Goal: Contribute content: Contribute content

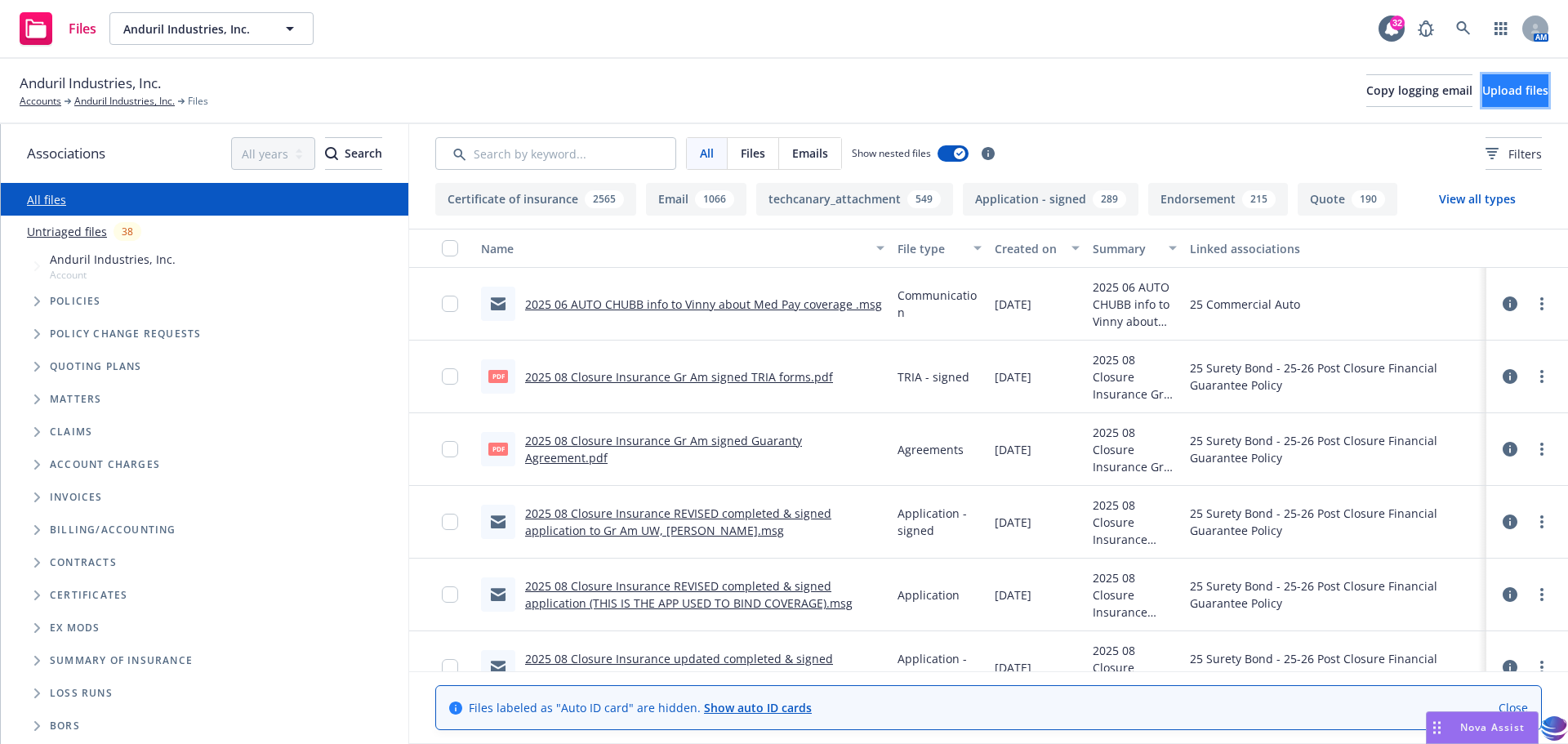
click at [1490, 97] on span "Upload files" at bounding box center [1516, 91] width 66 height 16
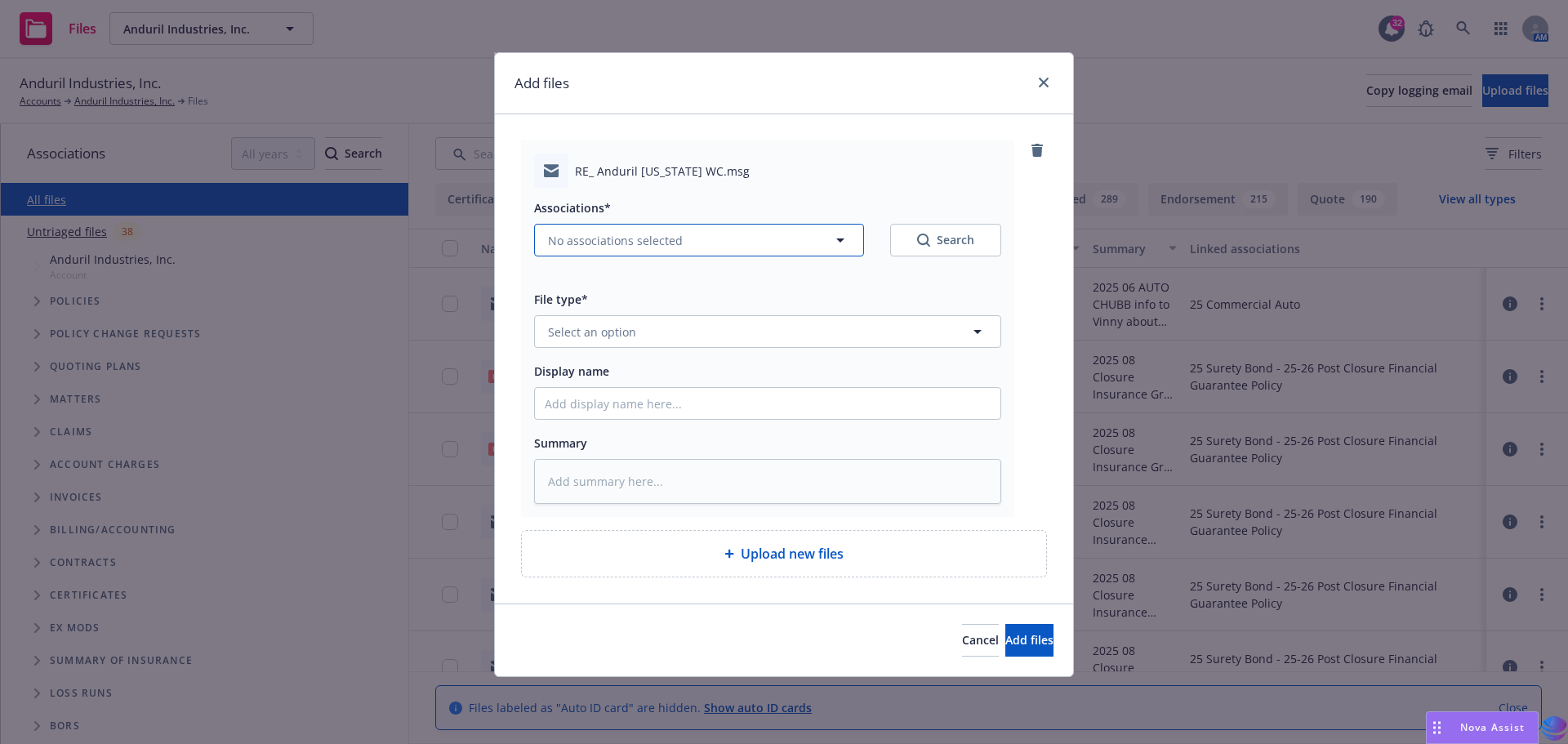
click at [843, 242] on icon "button" at bounding box center [840, 240] width 19 height 19
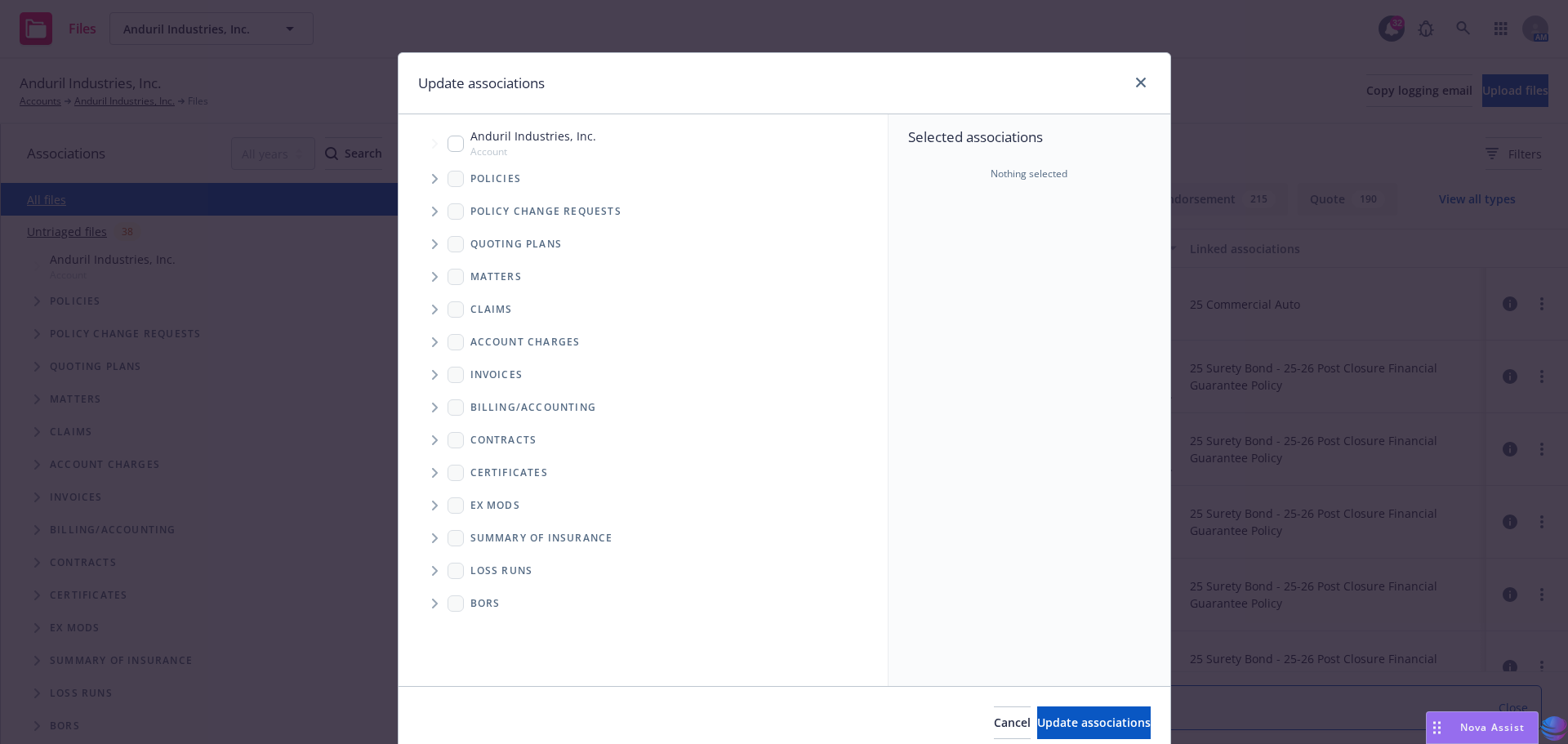
click at [432, 177] on icon "Tree Example" at bounding box center [434, 178] width 6 height 10
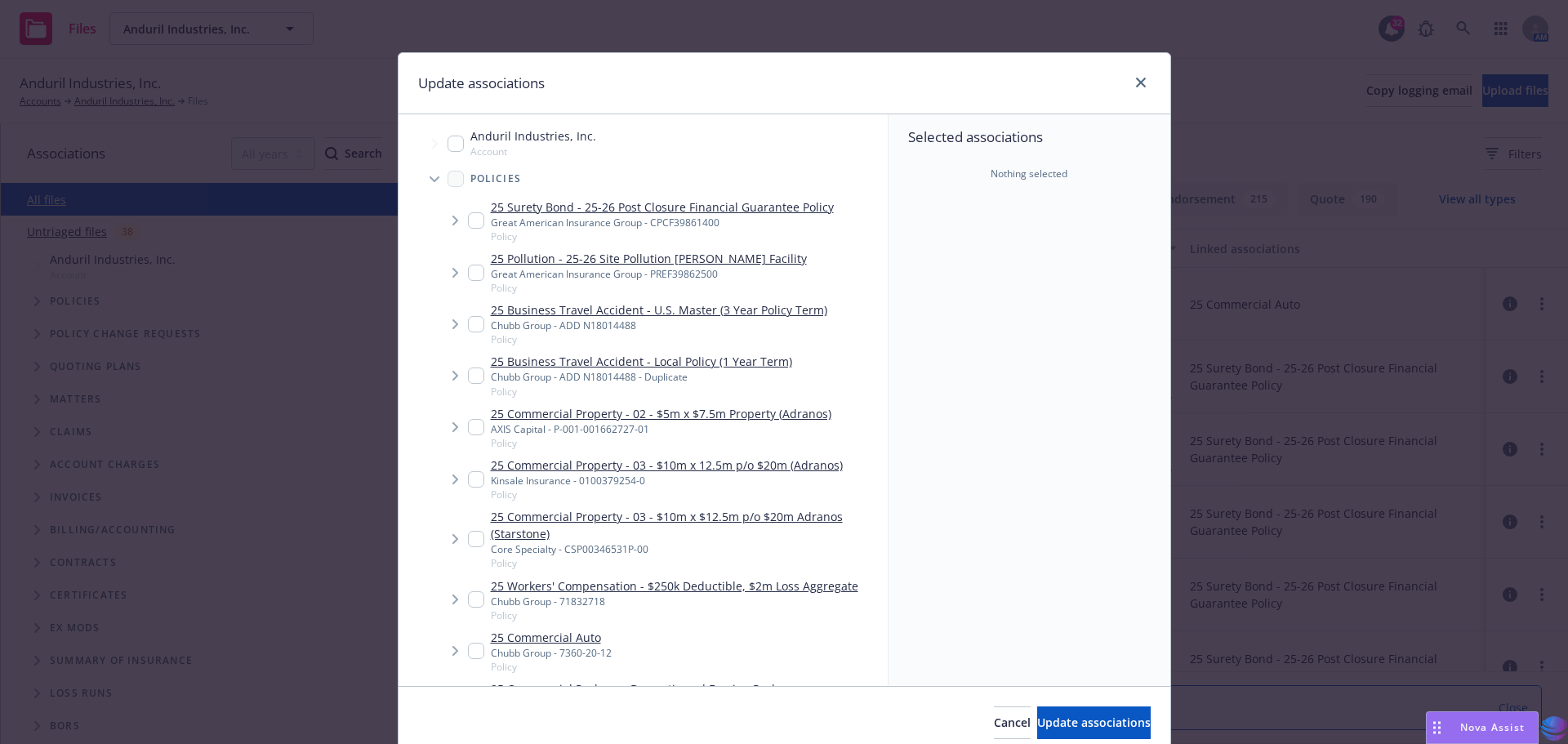
type textarea "x"
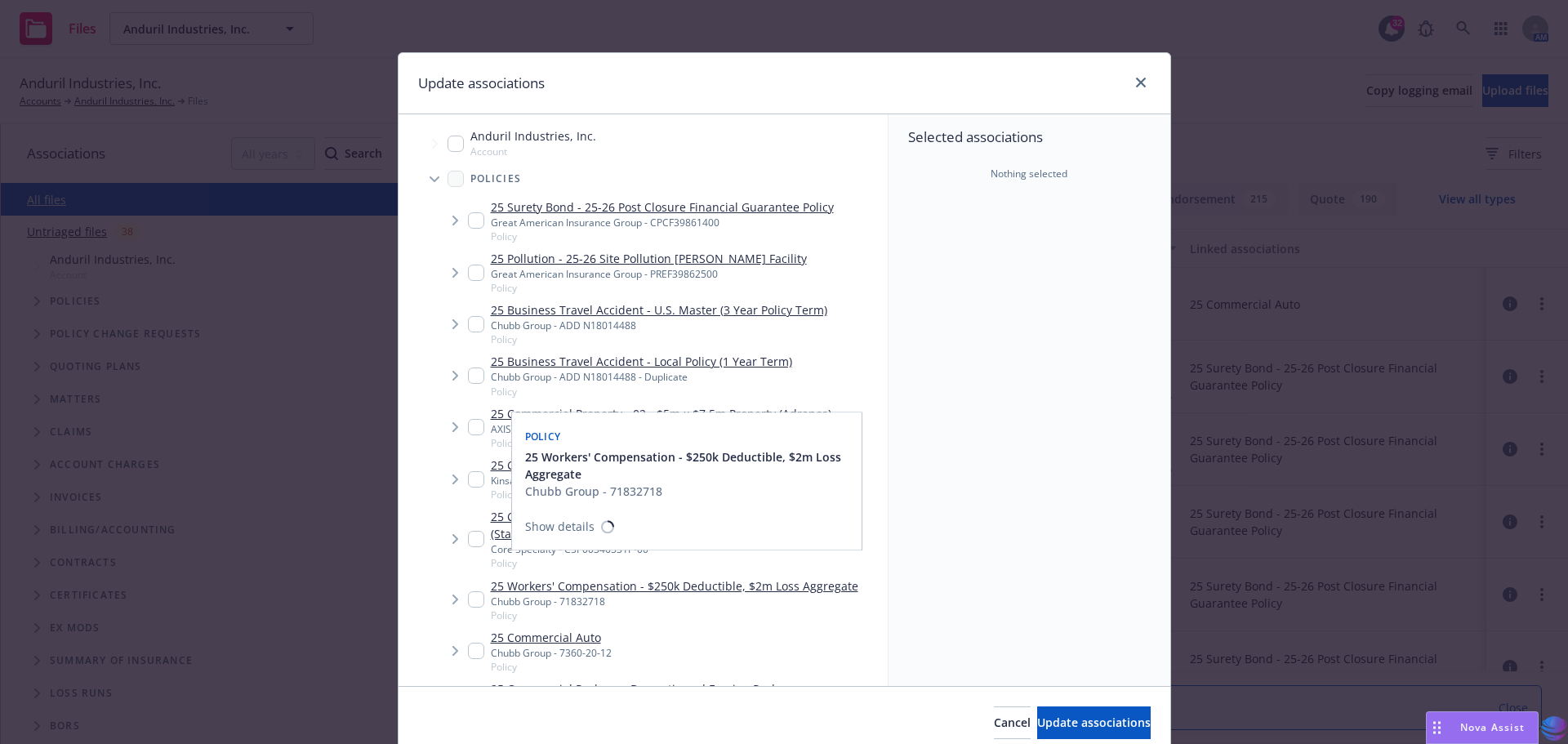
click at [473, 597] on input "Tree Example" at bounding box center [476, 599] width 17 height 17
checkbox input "true"
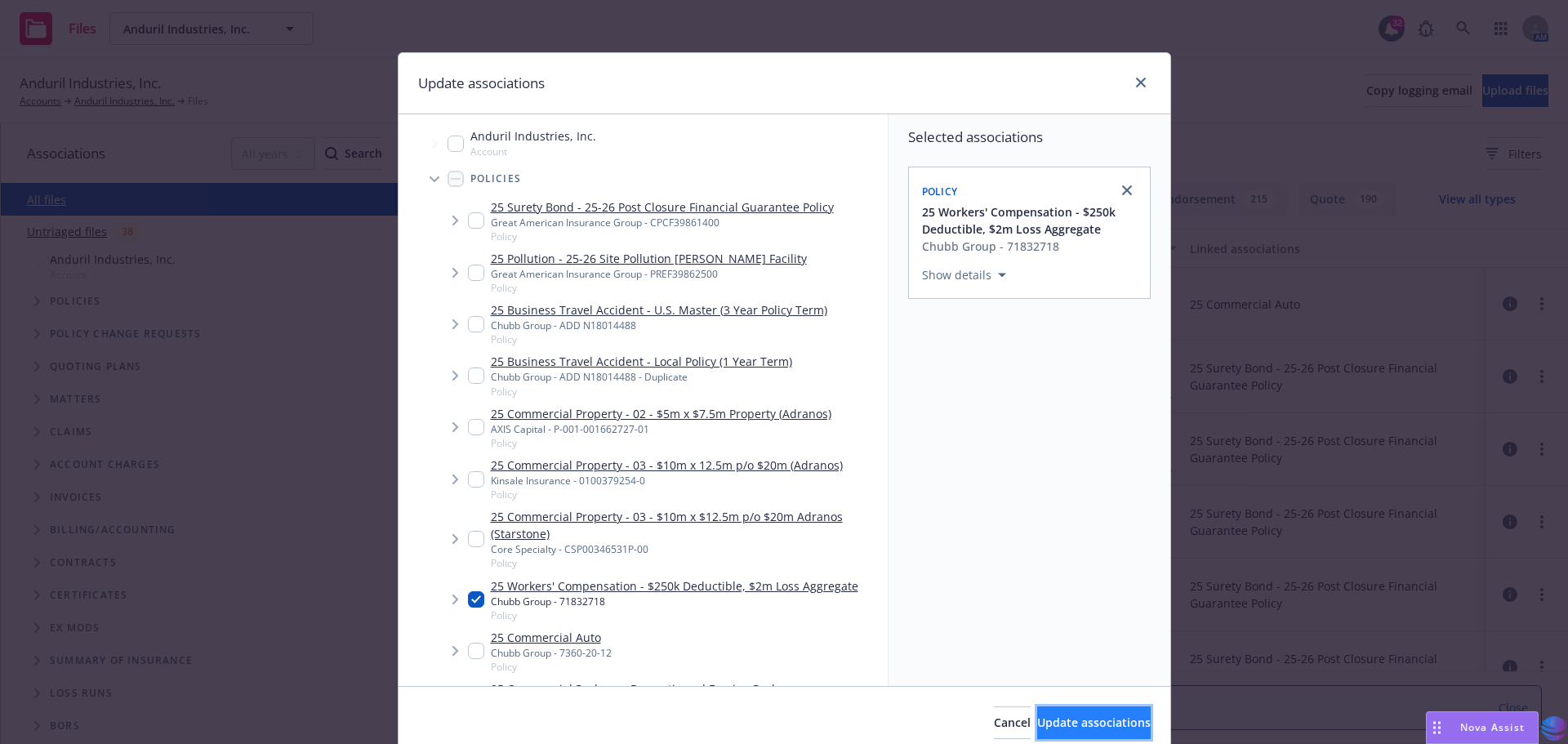
click at [1040, 716] on span "Update associations" at bounding box center [1094, 722] width 113 height 16
type textarea "x"
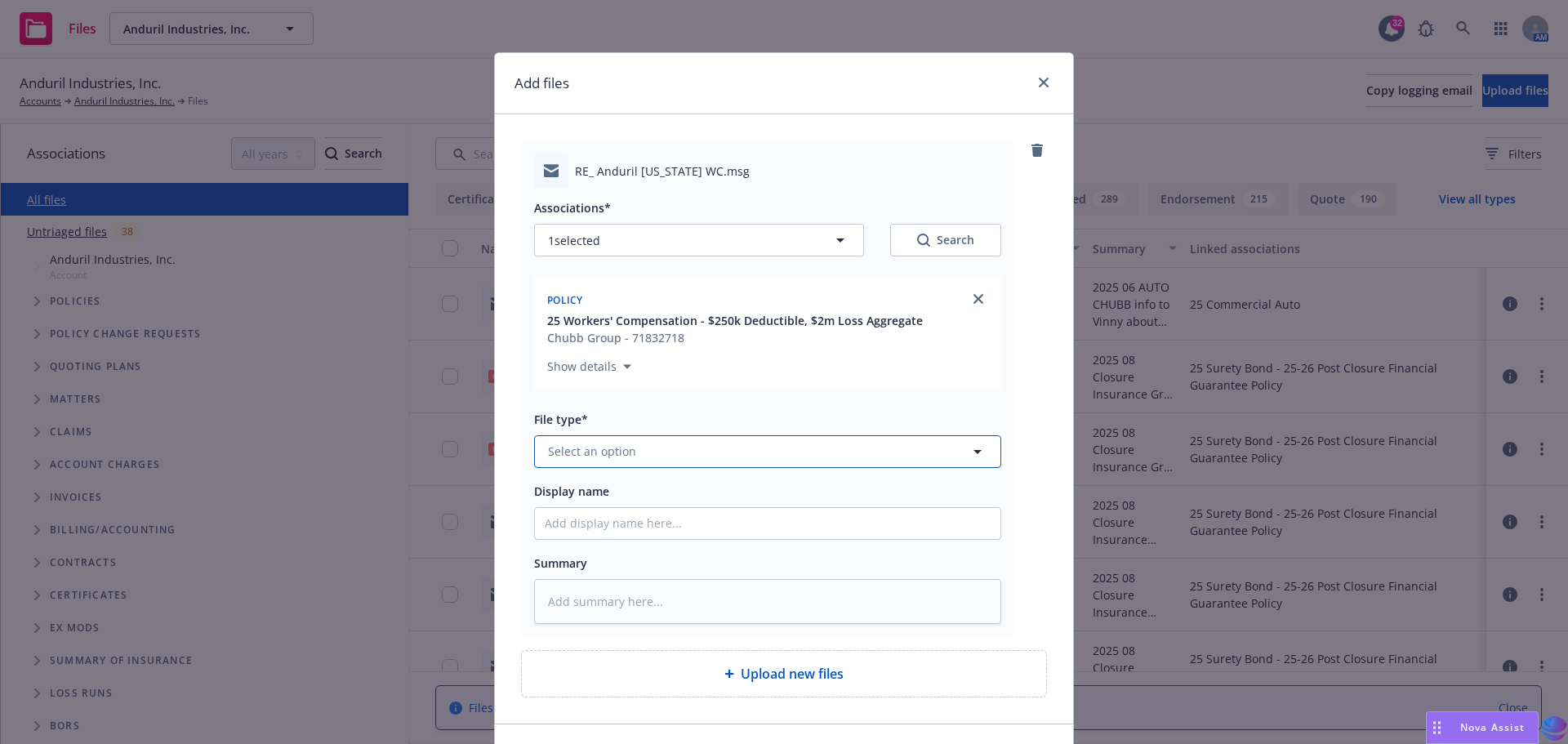
click at [973, 452] on icon "button" at bounding box center [977, 452] width 8 height 4
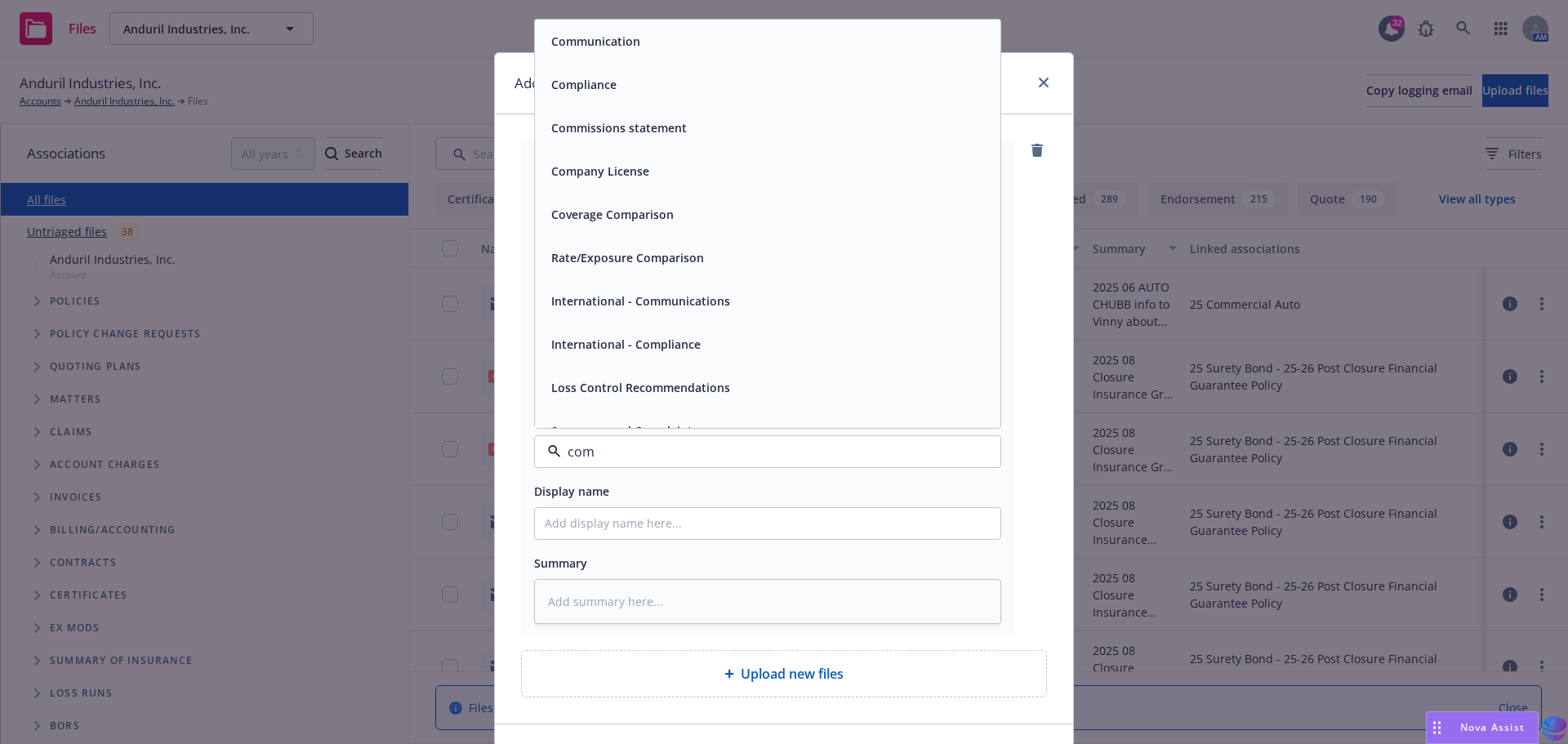
type input "comm"
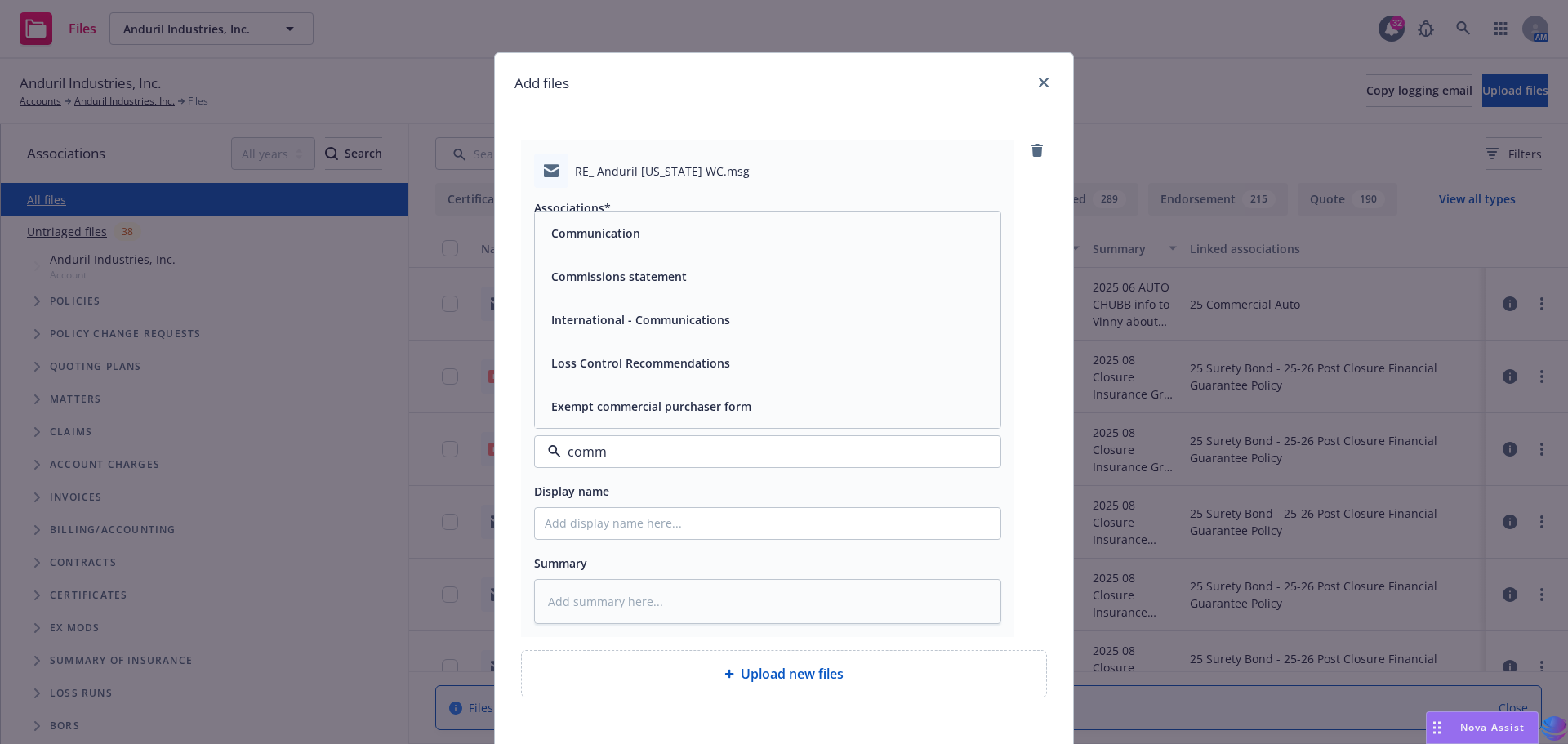
click at [708, 238] on div "Communication" at bounding box center [767, 233] width 446 height 24
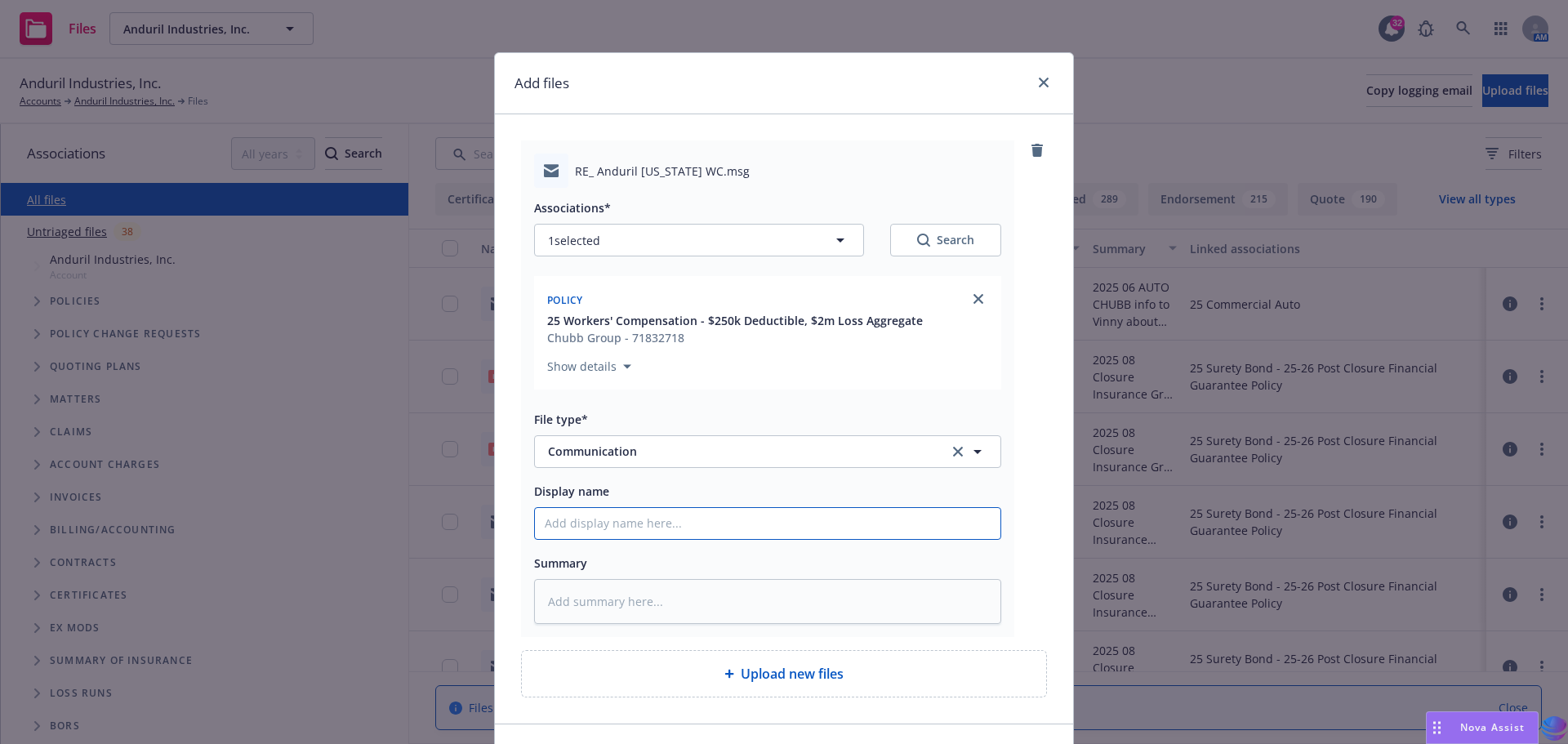
click at [602, 515] on input "Display name" at bounding box center [767, 524] width 466 height 31
type textarea "x"
type input "2"
type textarea "x"
type input "20"
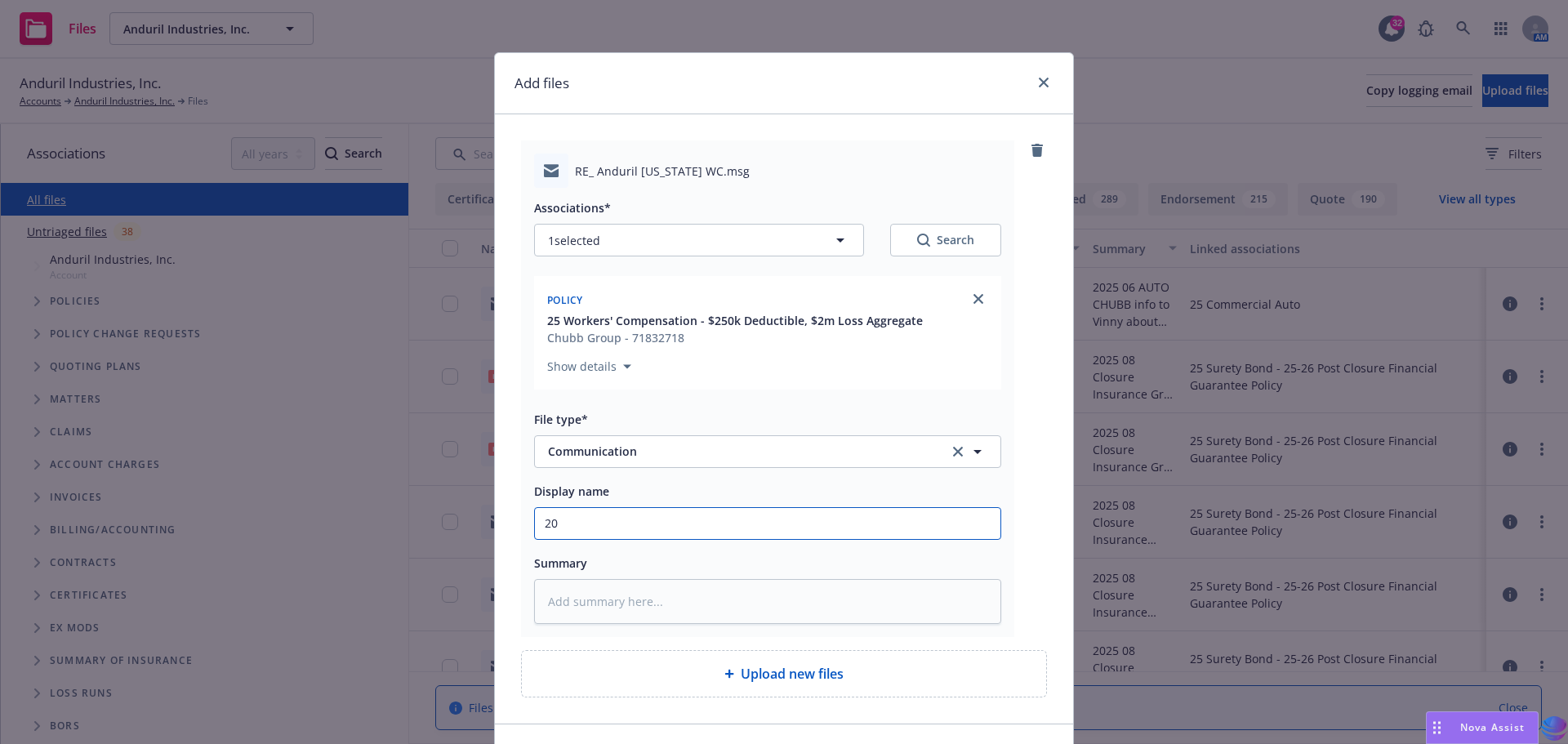
type textarea "x"
type input "202"
type textarea "x"
type input "2025"
type textarea "x"
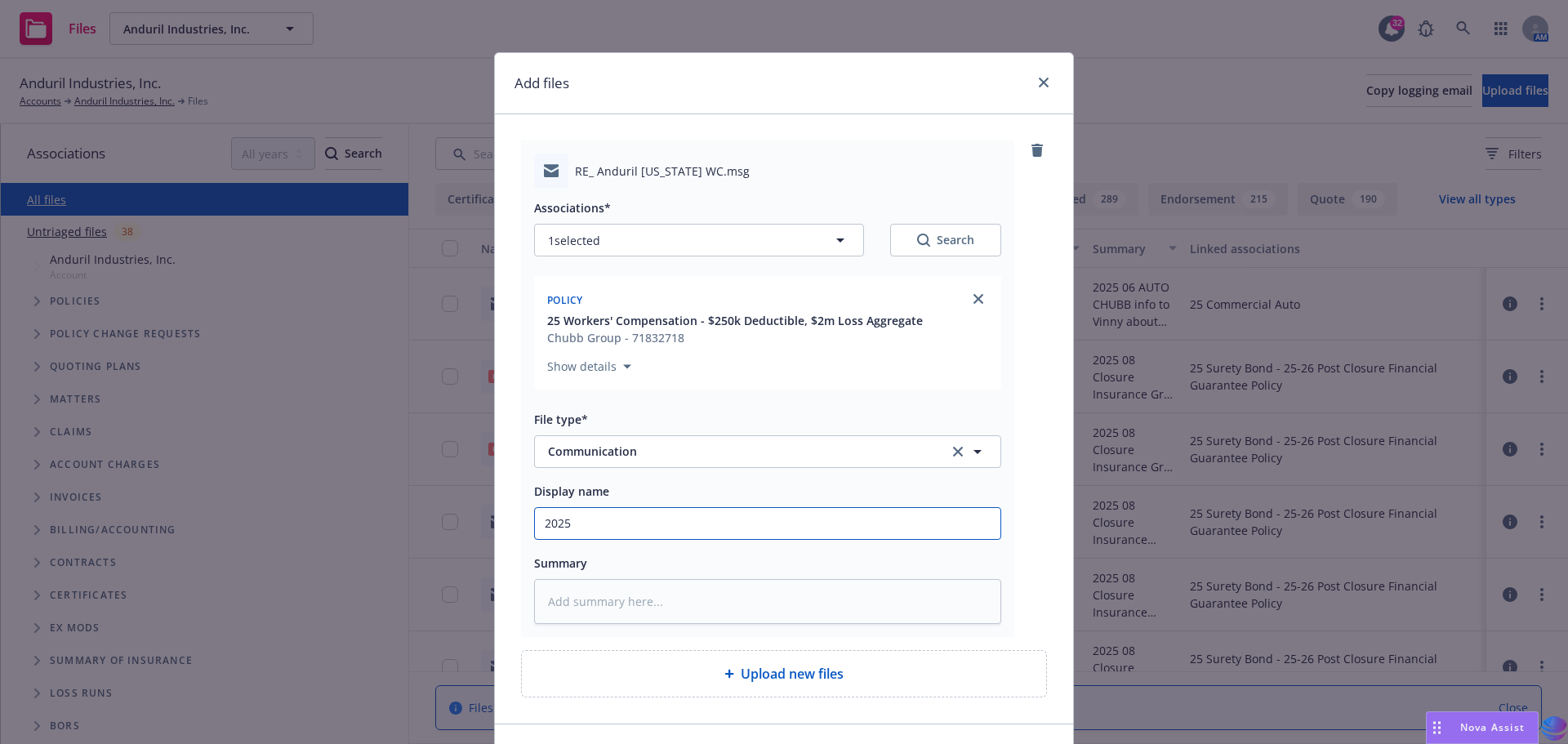
type input "2025"
type textarea "x"
type input "2025 W"
type textarea "x"
type input "2025 WC"
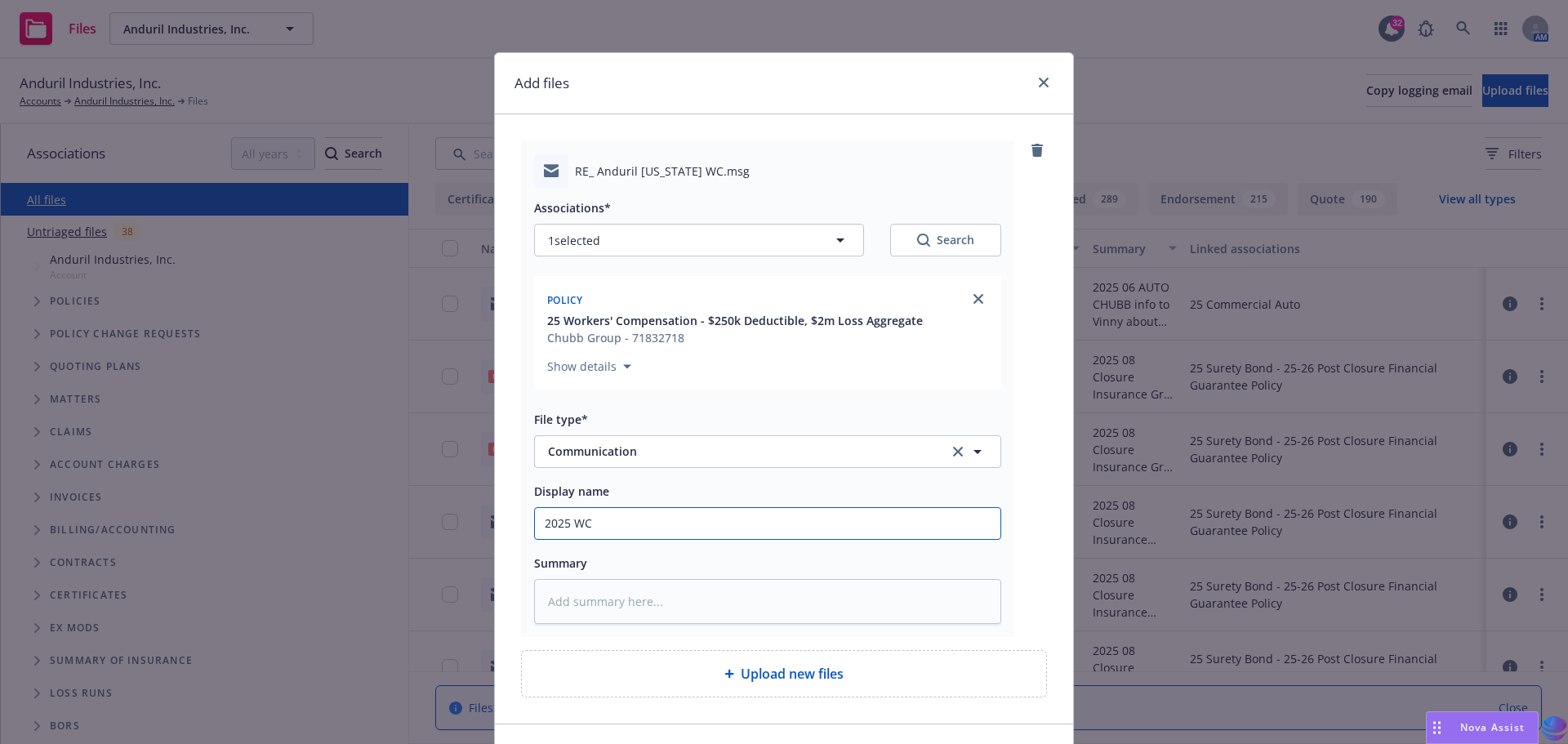
type textarea "x"
type input "2025 WC"
type textarea "x"
type input "2025 WC i"
type textarea "x"
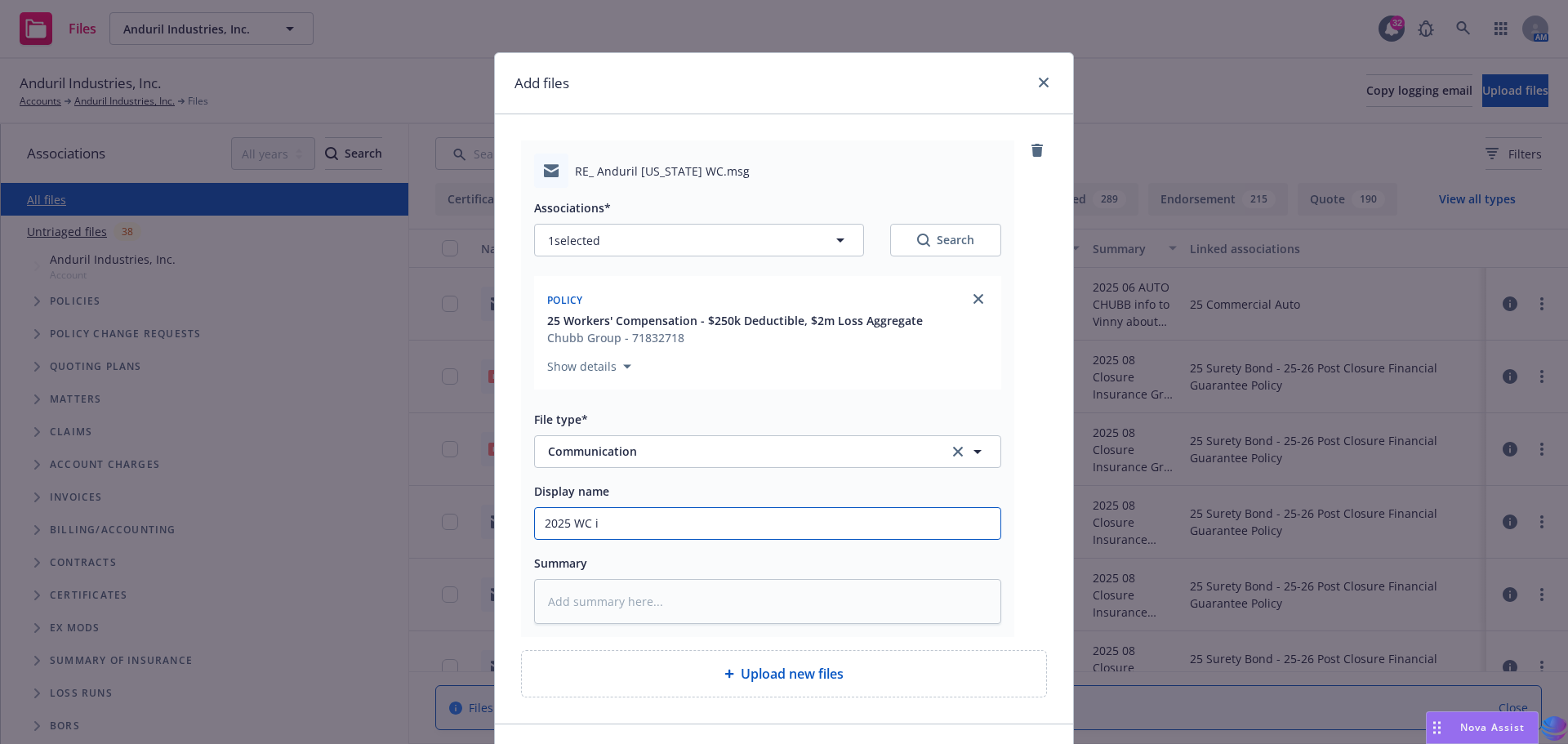
type input "2025 WC in"
type textarea "x"
type input "2025 WC inf"
type textarea "x"
type input "2025 WC info"
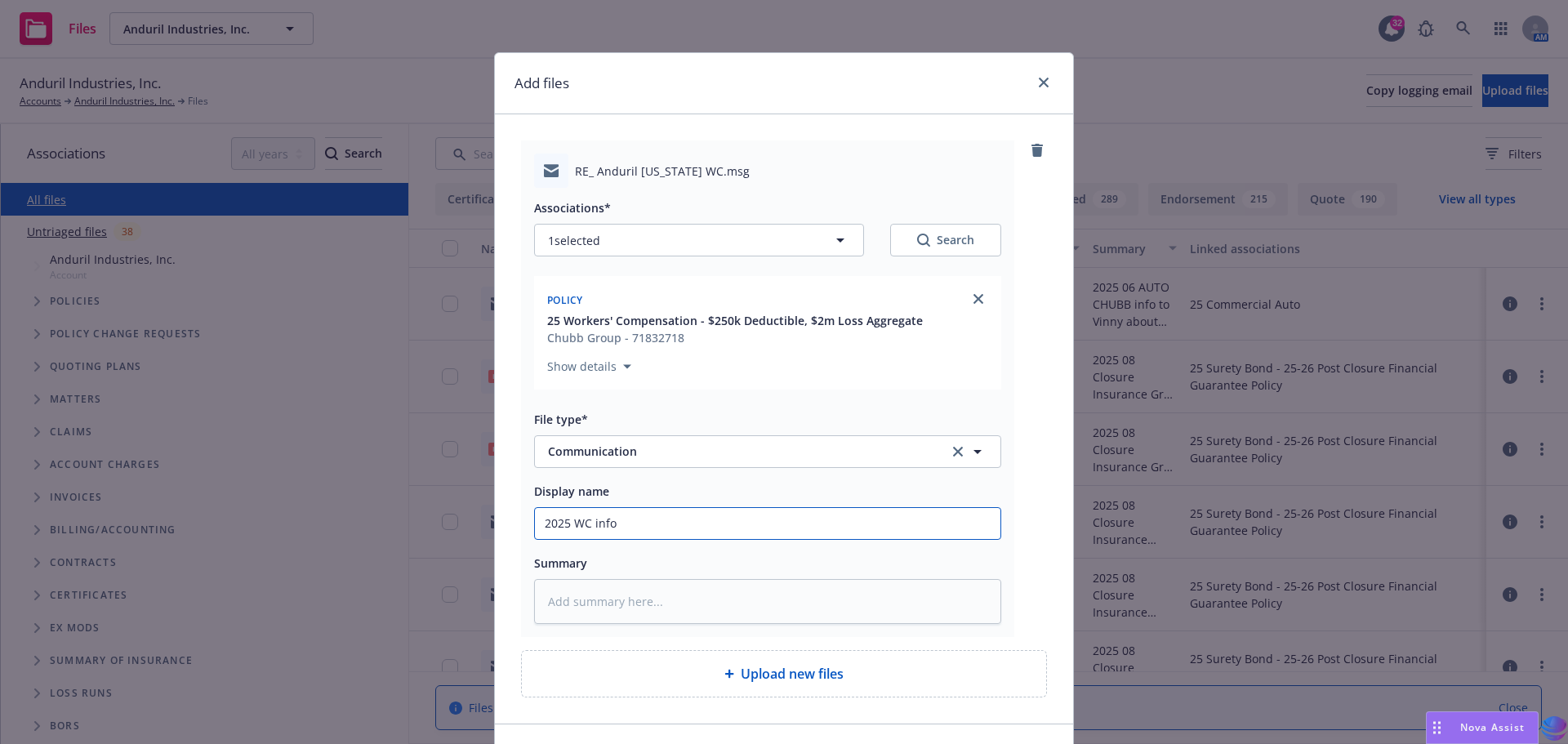
type textarea "x"
type input "2025 WC info"
type textarea "x"
type input "2025 WC info f"
type textarea "x"
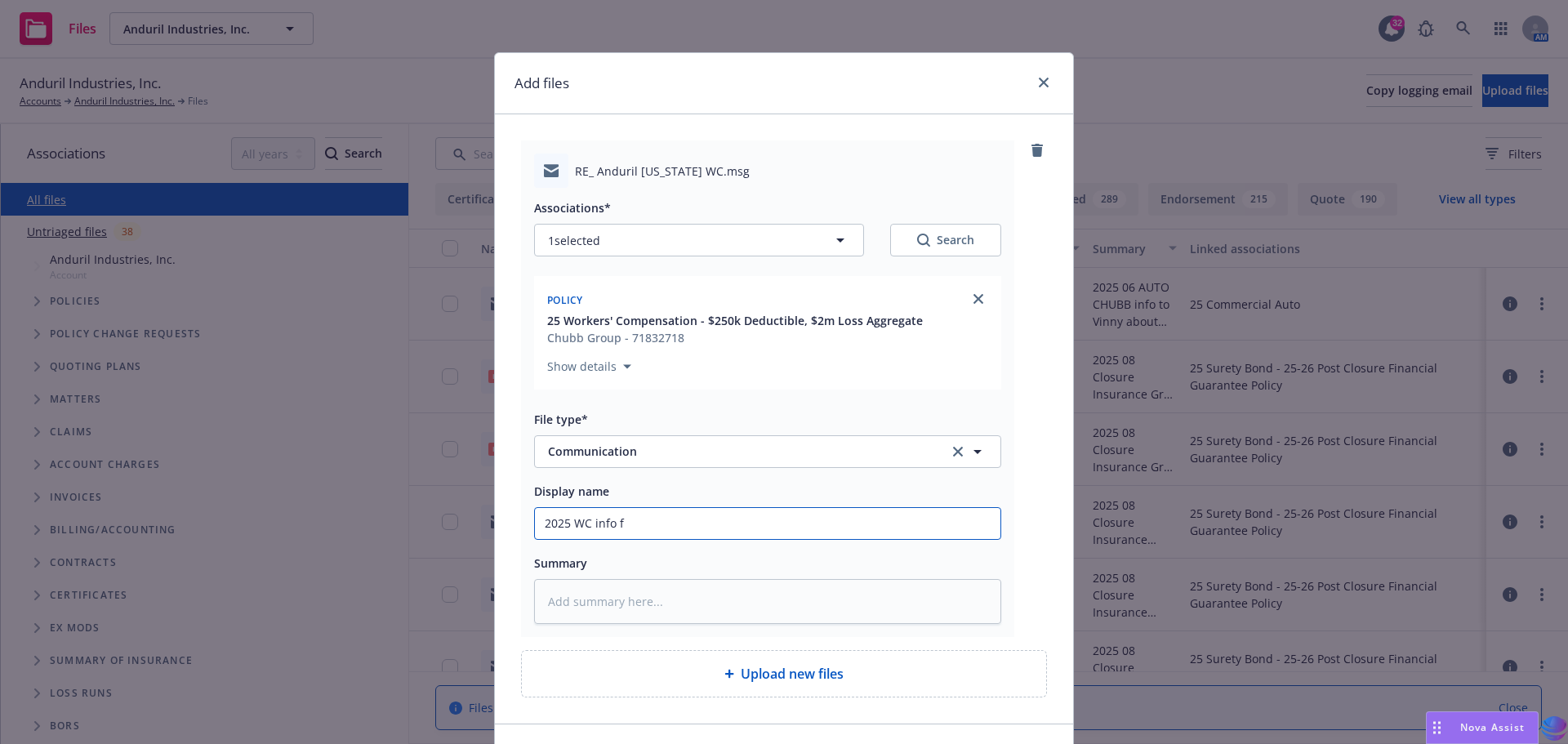
type input "2025 WC info fr"
type textarea "x"
type input "2025 WC info fro"
type textarea "x"
type input "2025 WC info from"
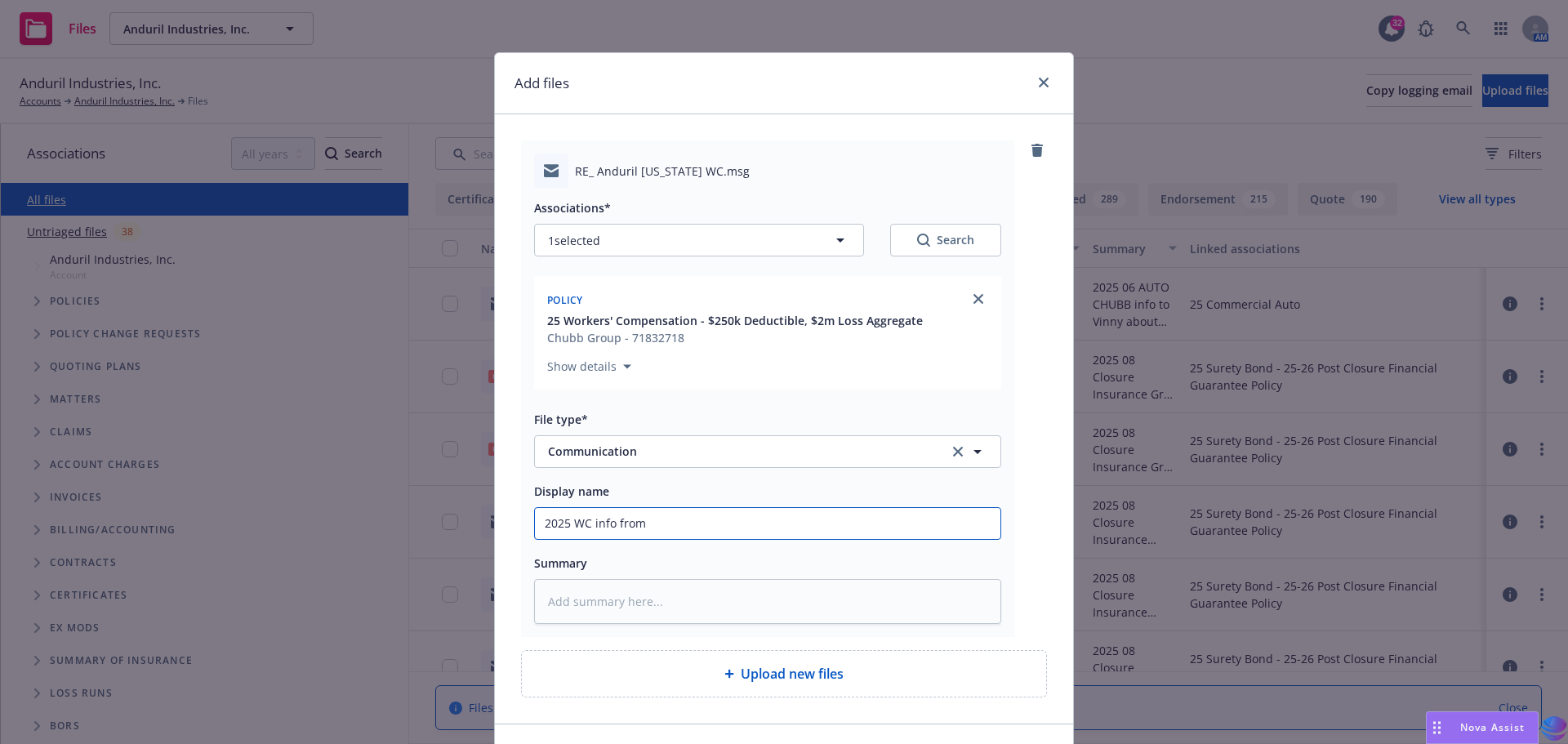
type textarea "x"
type input "2025 WC info from"
type textarea "x"
type input "2025 WC info from K"
type textarea "x"
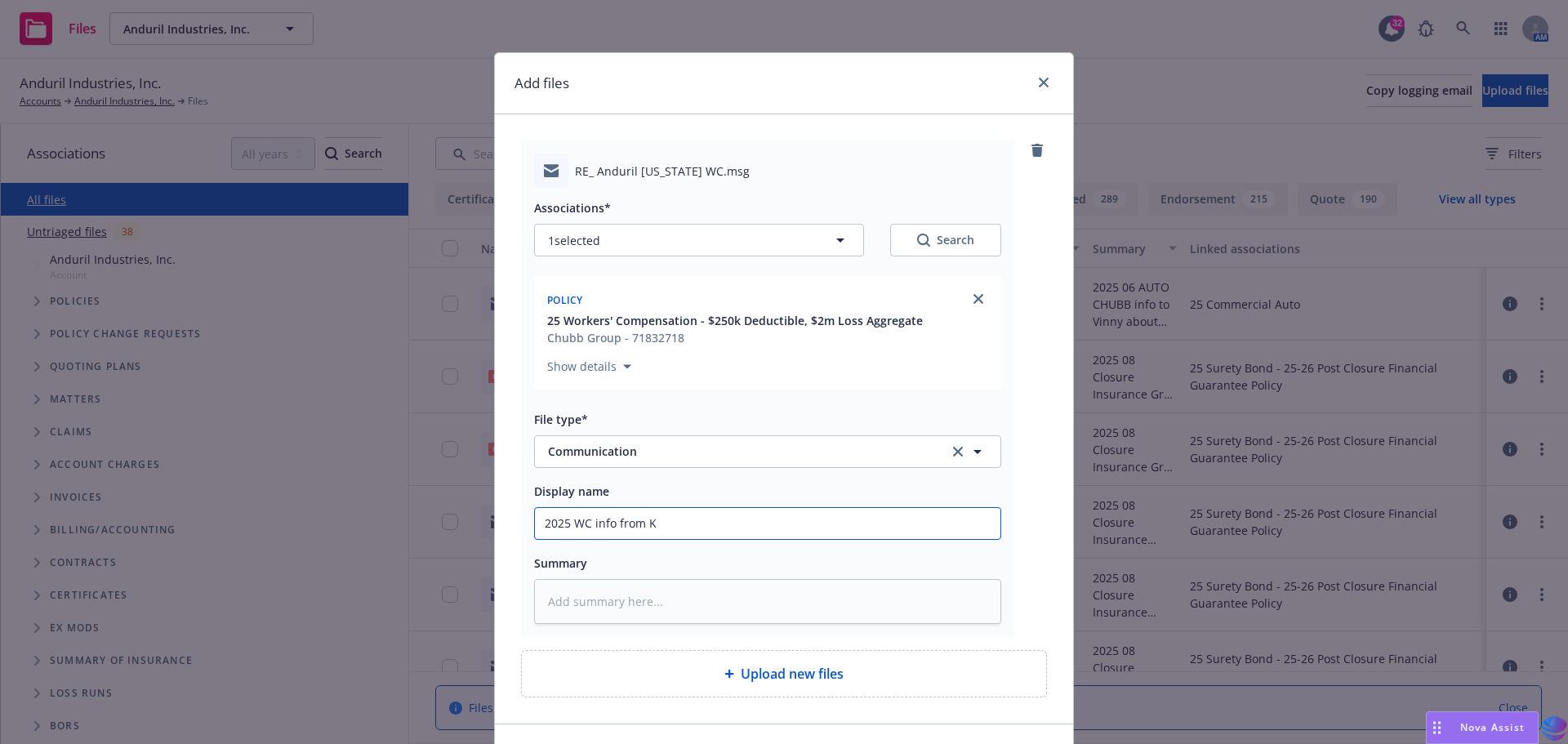
type input "2025 WC info from Ke"
type textarea "x"
type input "2025 WC info from Kev"
type textarea "x"
type input "2025 WC info from Kevi"
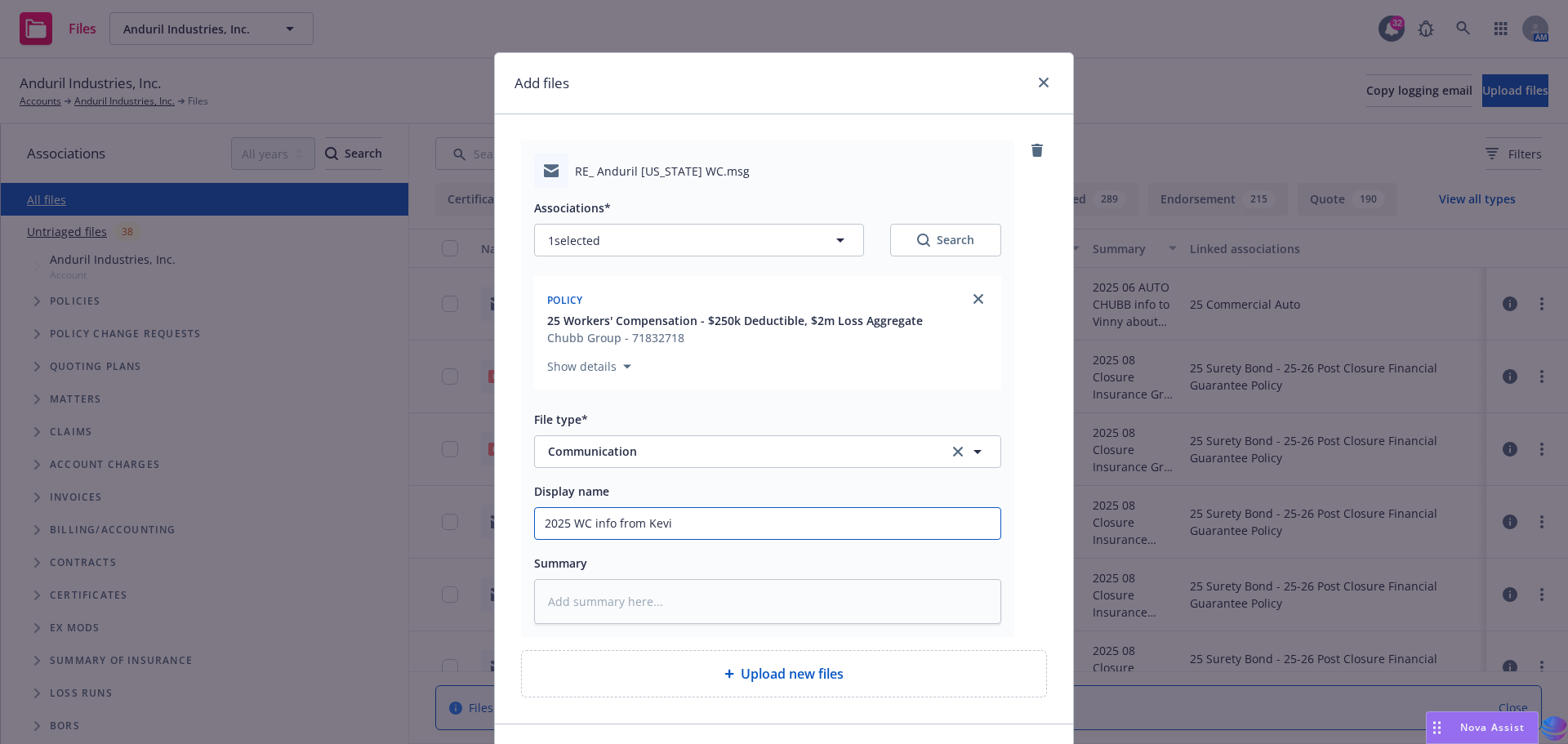
type textarea "x"
type input "2025 WC info from [PERSON_NAME]"
type textarea "x"
type input "2025 WC info from [PERSON_NAME]"
type textarea "x"
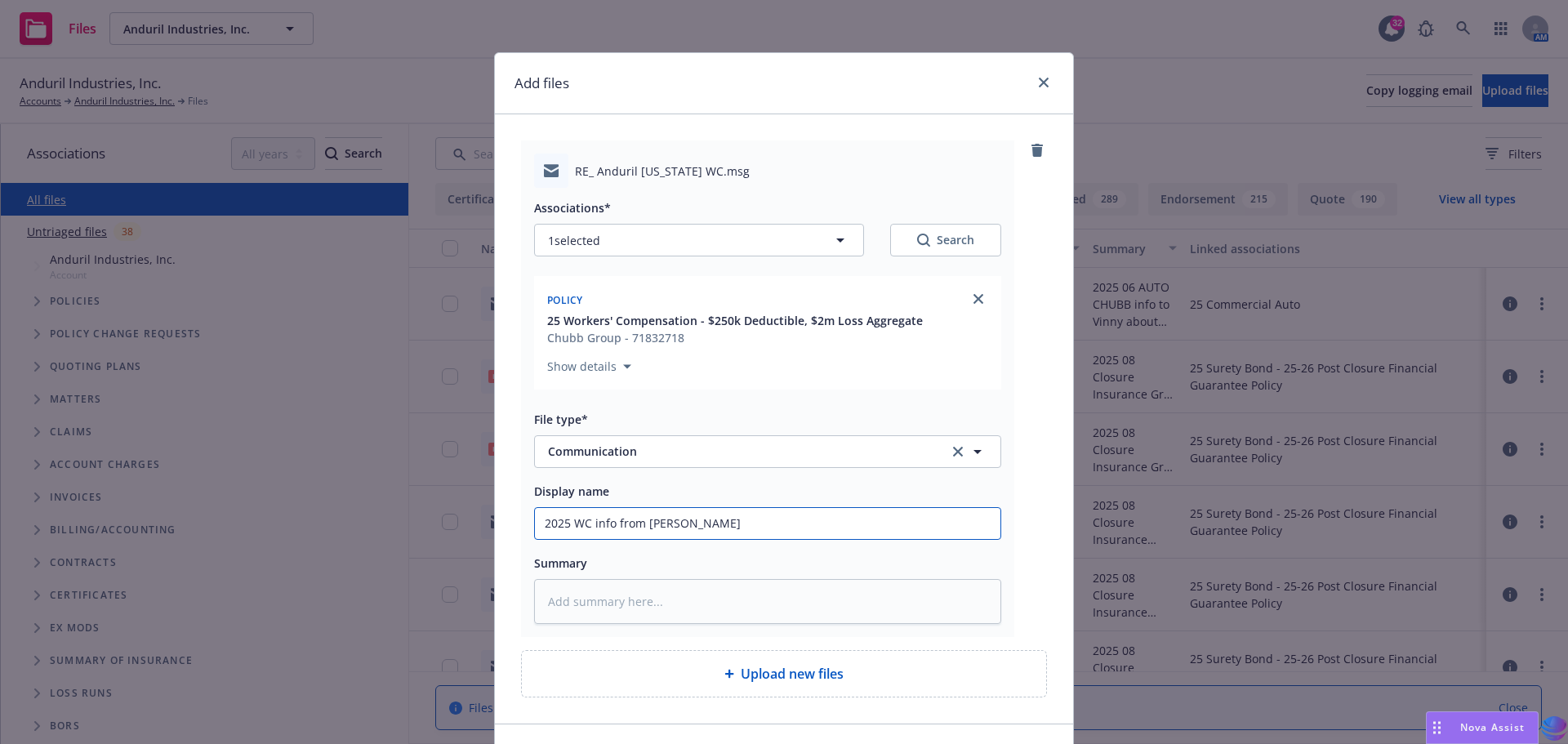
type input "2025 WC info from [PERSON_NAME]"
type textarea "x"
type input "2025 WC info from [PERSON_NAME]"
type textarea "x"
type input "2025 WC info from [PERSON_NAME]"
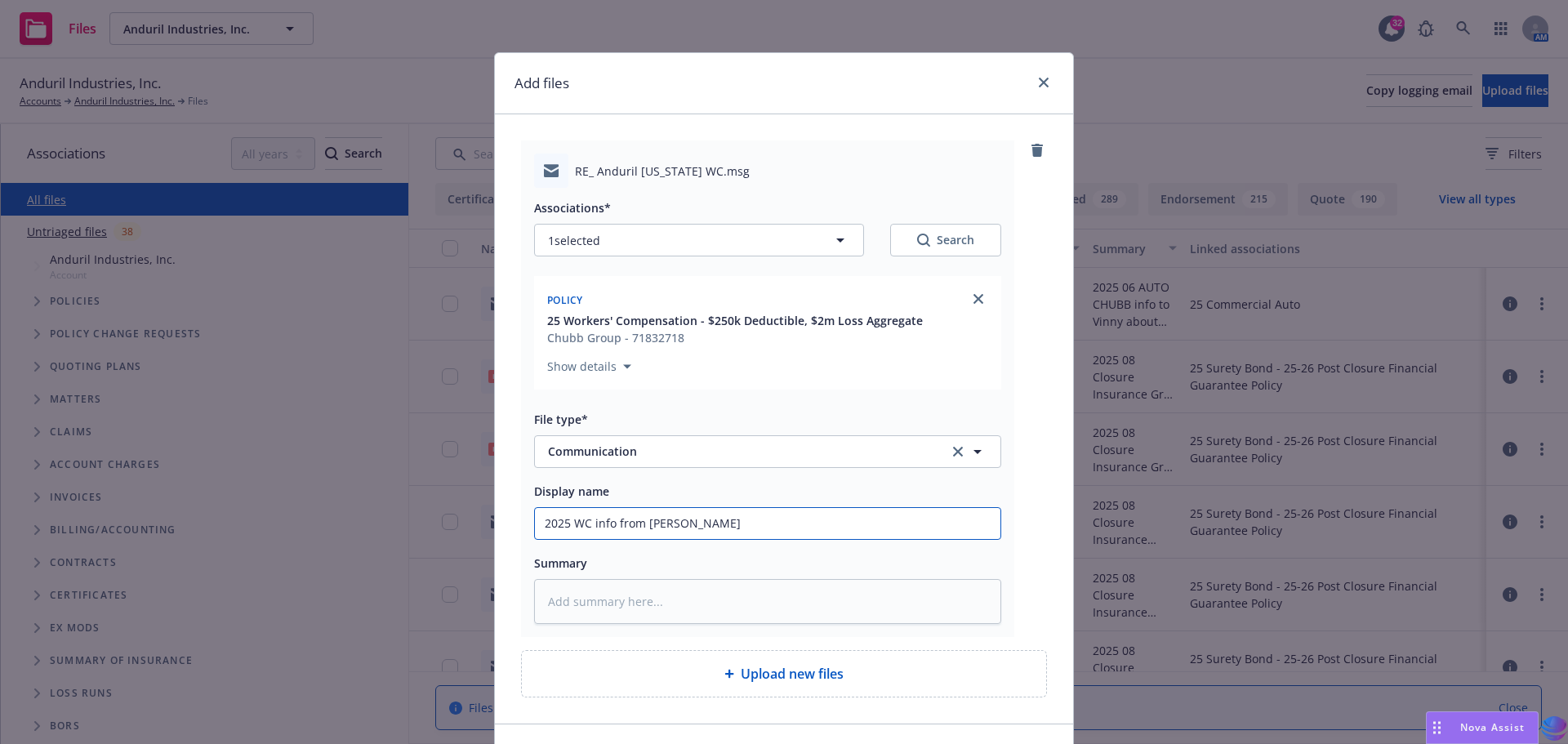
type textarea "x"
type input "2025 WC info from [PERSON_NAME]"
type textarea "x"
type input "2025 WC info from [PERSON_NAME] N"
type textarea "x"
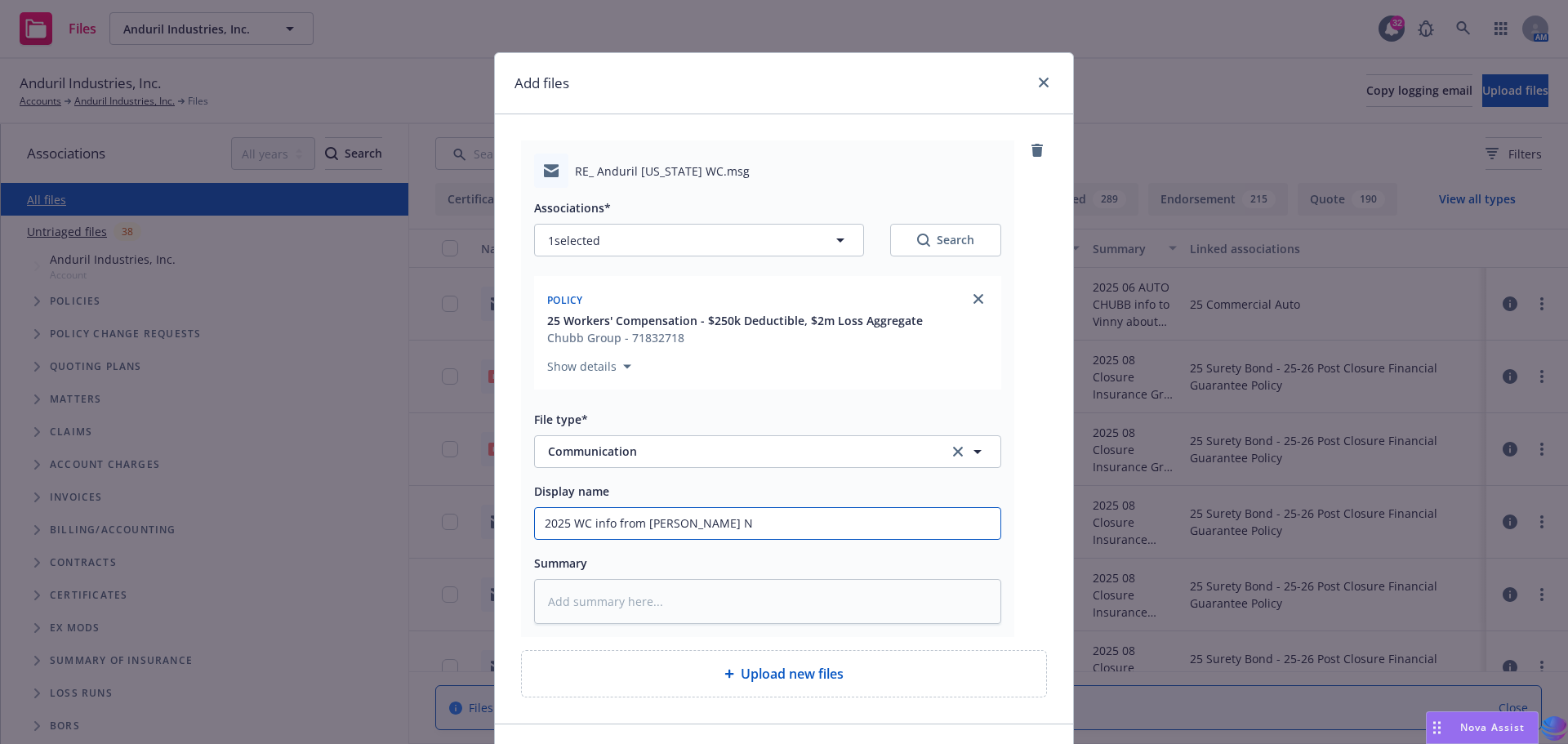
type input "2025 WC info from [PERSON_NAME] NR"
type textarea "x"
type input "2025 WC info from [PERSON_NAME] N"
type textarea "x"
type input "2025 WC info from [PERSON_NAME] NF"
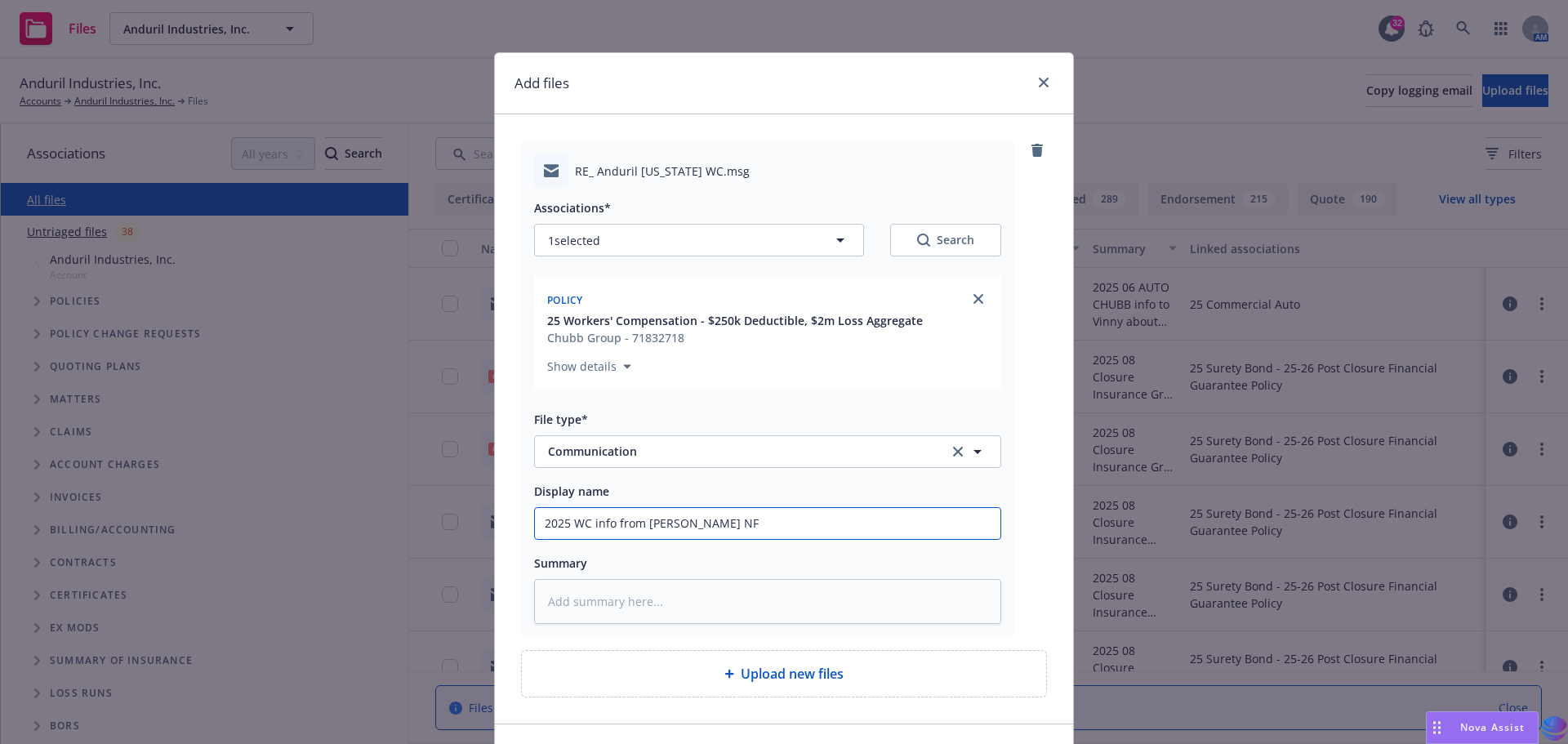
type textarea "x"
type input "2025 WC info from [PERSON_NAME] NF"
type textarea "x"
type input "2025 WC info from [PERSON_NAME] NF o"
type textarea "x"
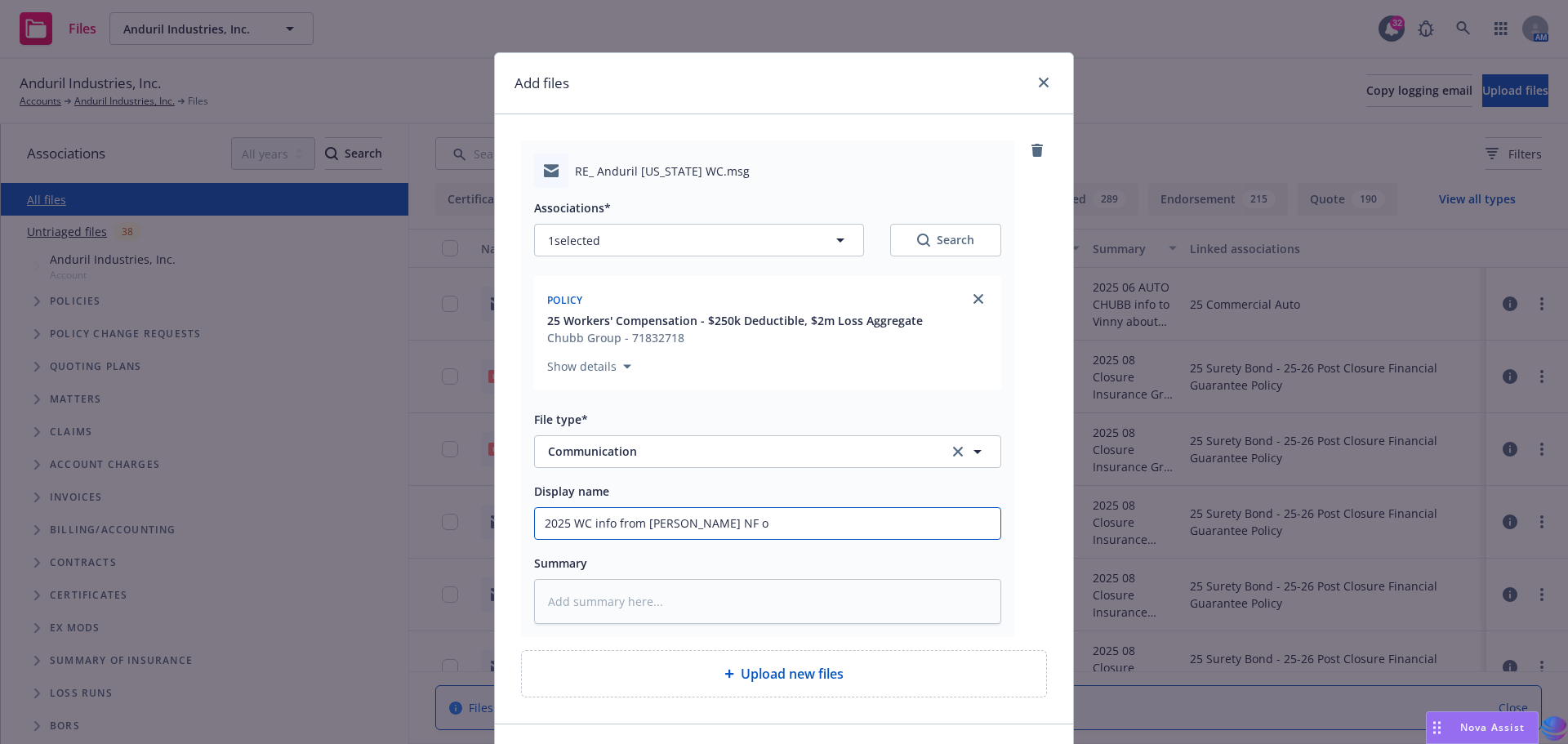
type input "2025 WC info from [PERSON_NAME] NF on"
type textarea "x"
type input "2025 WC info from [PERSON_NAME] NF on"
type textarea "x"
type input "2025 WC info from [PERSON_NAME] NF on S"
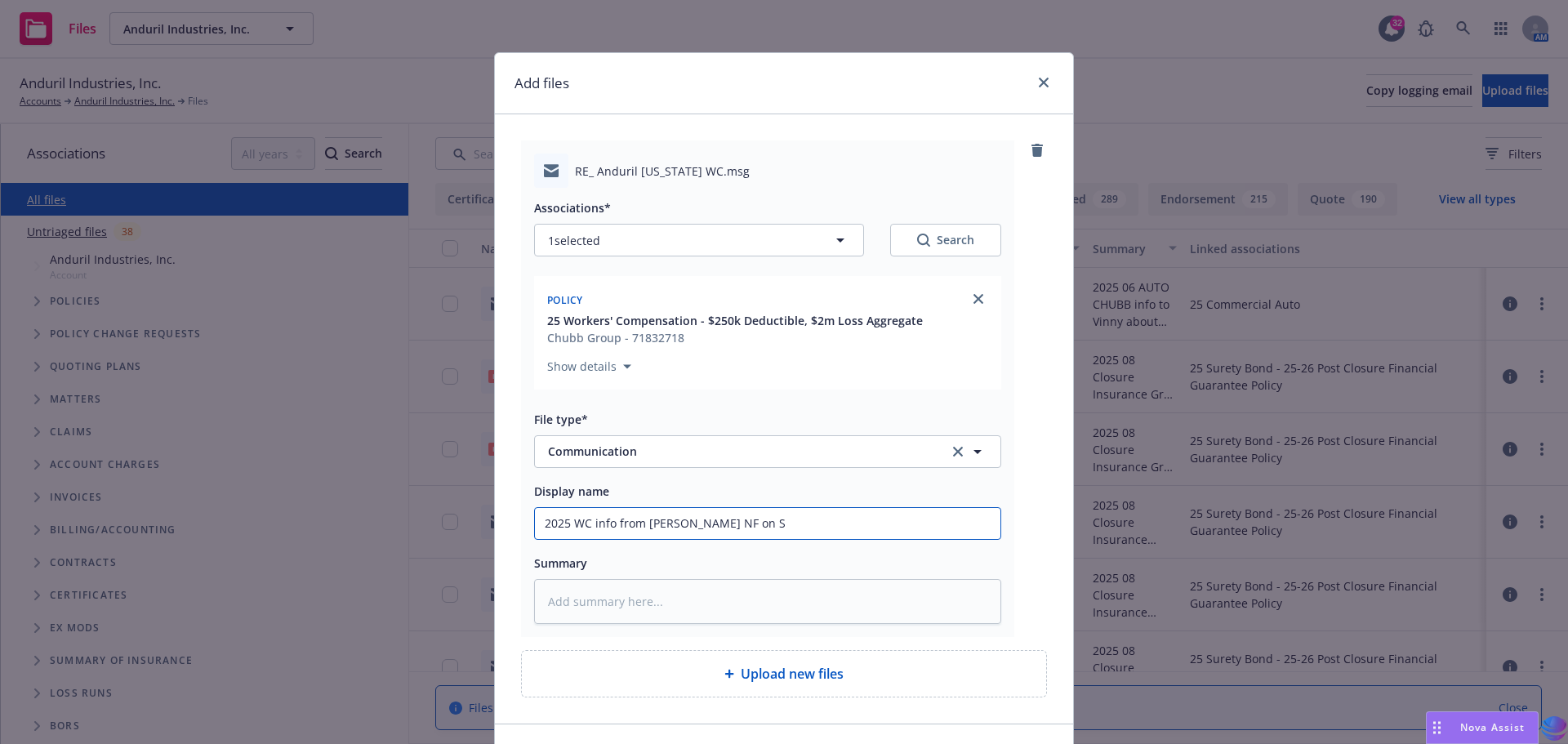
type textarea "x"
type input "2025 WC info from [PERSON_NAME] NF on St"
type textarea "x"
type input "2025 WC info from [PERSON_NAME] NF on Sta"
type textarea "x"
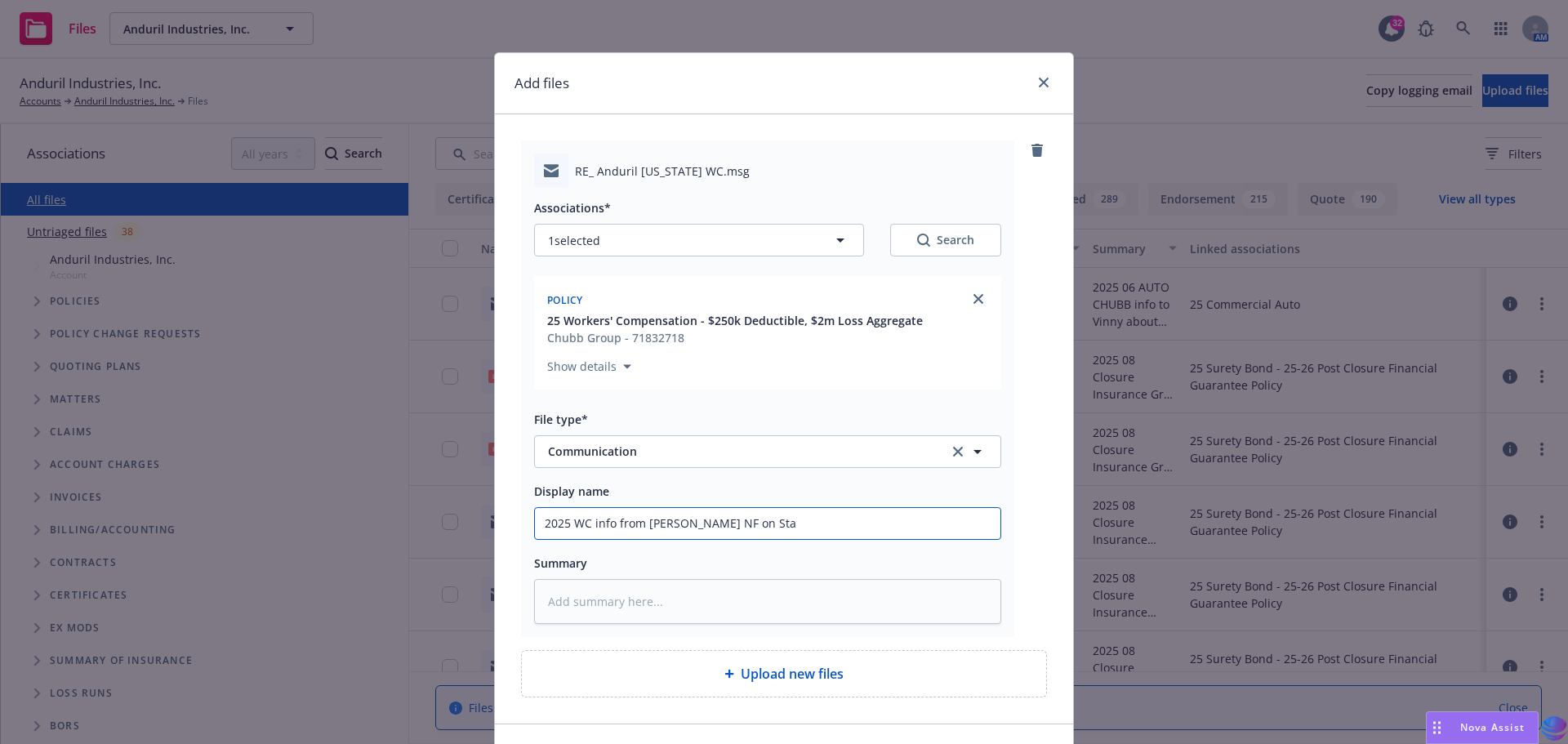
type input "2025 WC info from [PERSON_NAME] NF on Stat"
type textarea "x"
type input "2025 WC info from [PERSON_NAME] NF on State"
type textarea "x"
type input "2025 WC info from [PERSON_NAME] NF on State"
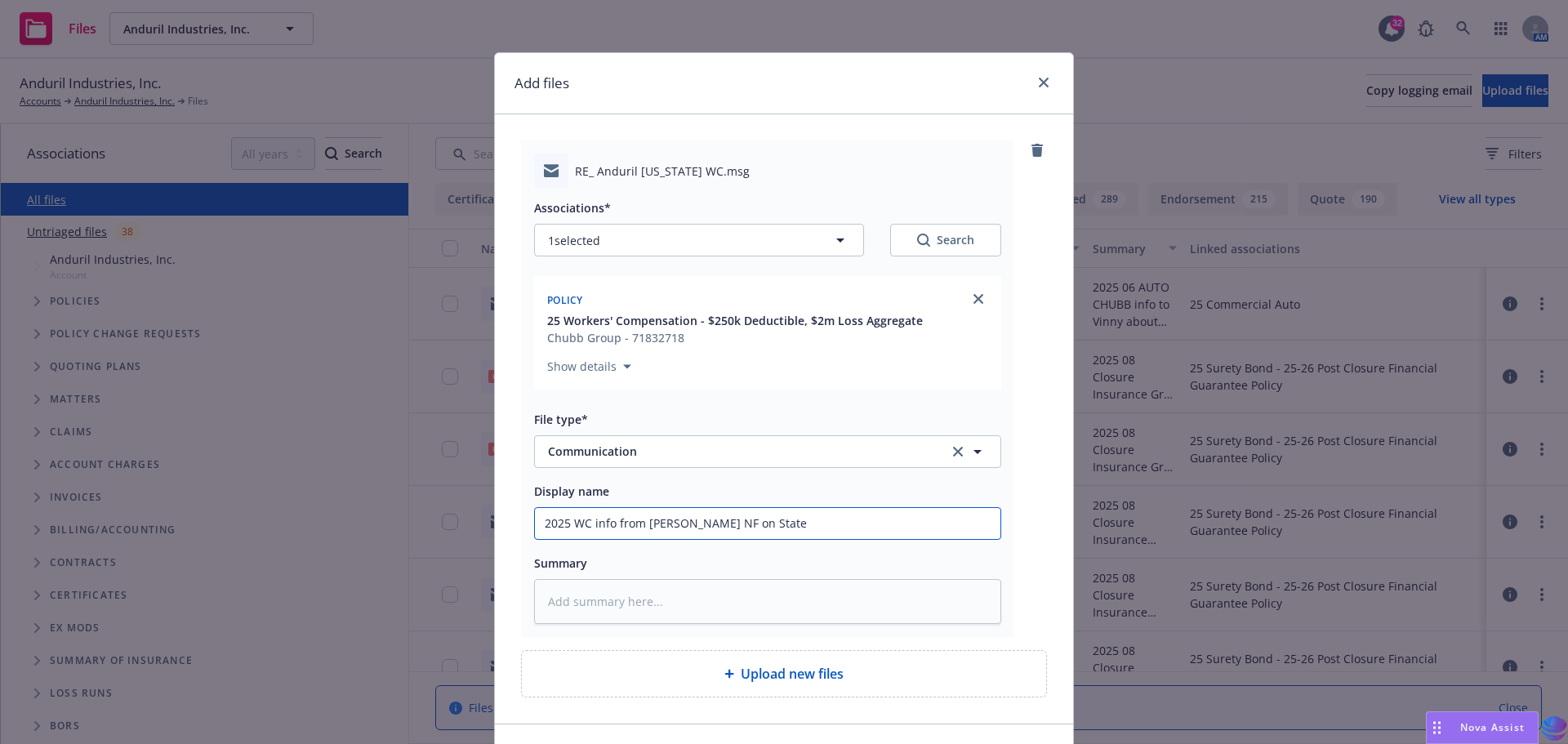
type textarea "x"
type input "2025 WC info from [PERSON_NAME] NF on State o"
type textarea "x"
type input "2025 WC info from [PERSON_NAME] NF on State of"
type textarea "x"
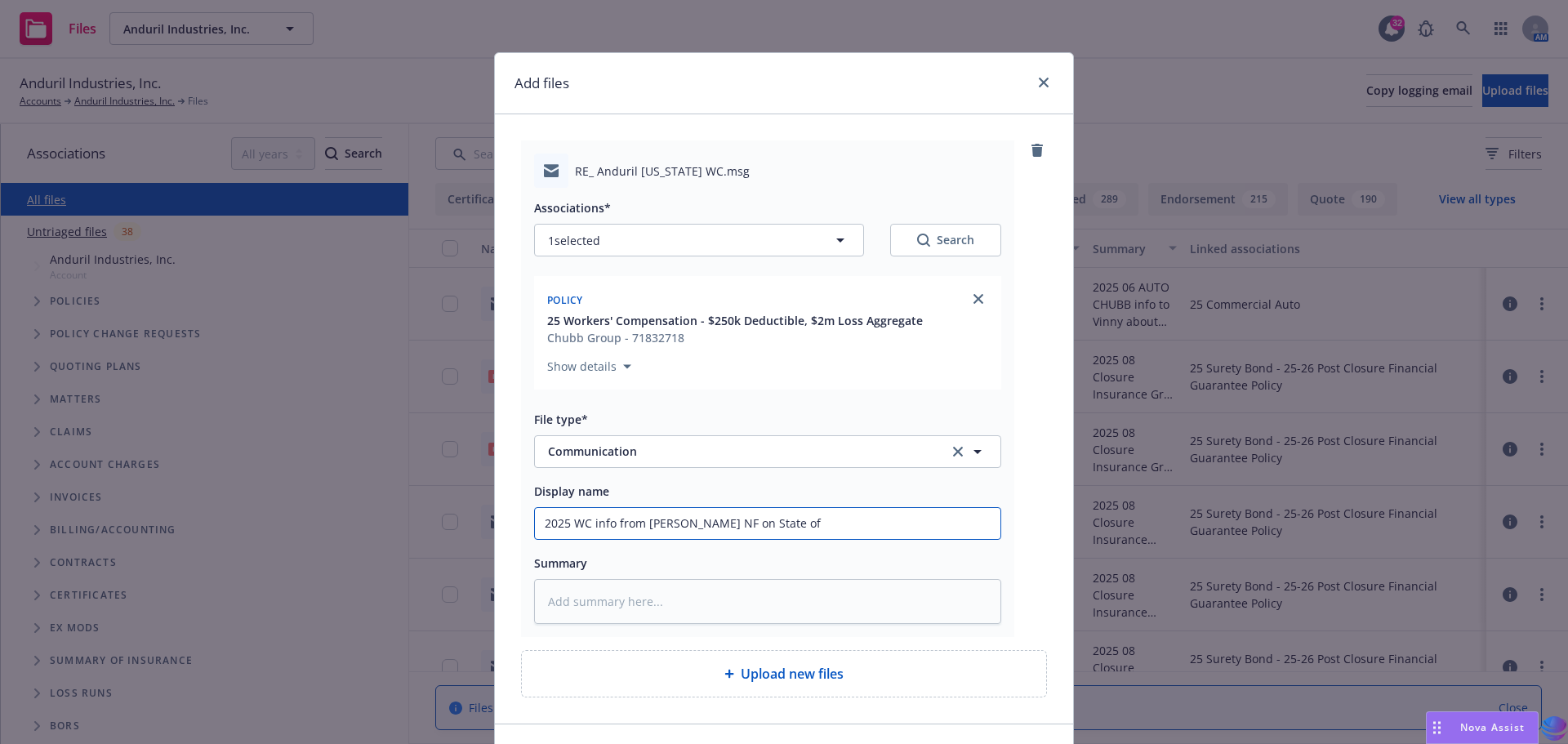
type input "2025 WC info from [PERSON_NAME] NF on State of"
type textarea "x"
type input "2025 WC info from [PERSON_NAME] NF on State of O"
type textarea "x"
type input "2025 WC info from [PERSON_NAME] NF on State of OH"
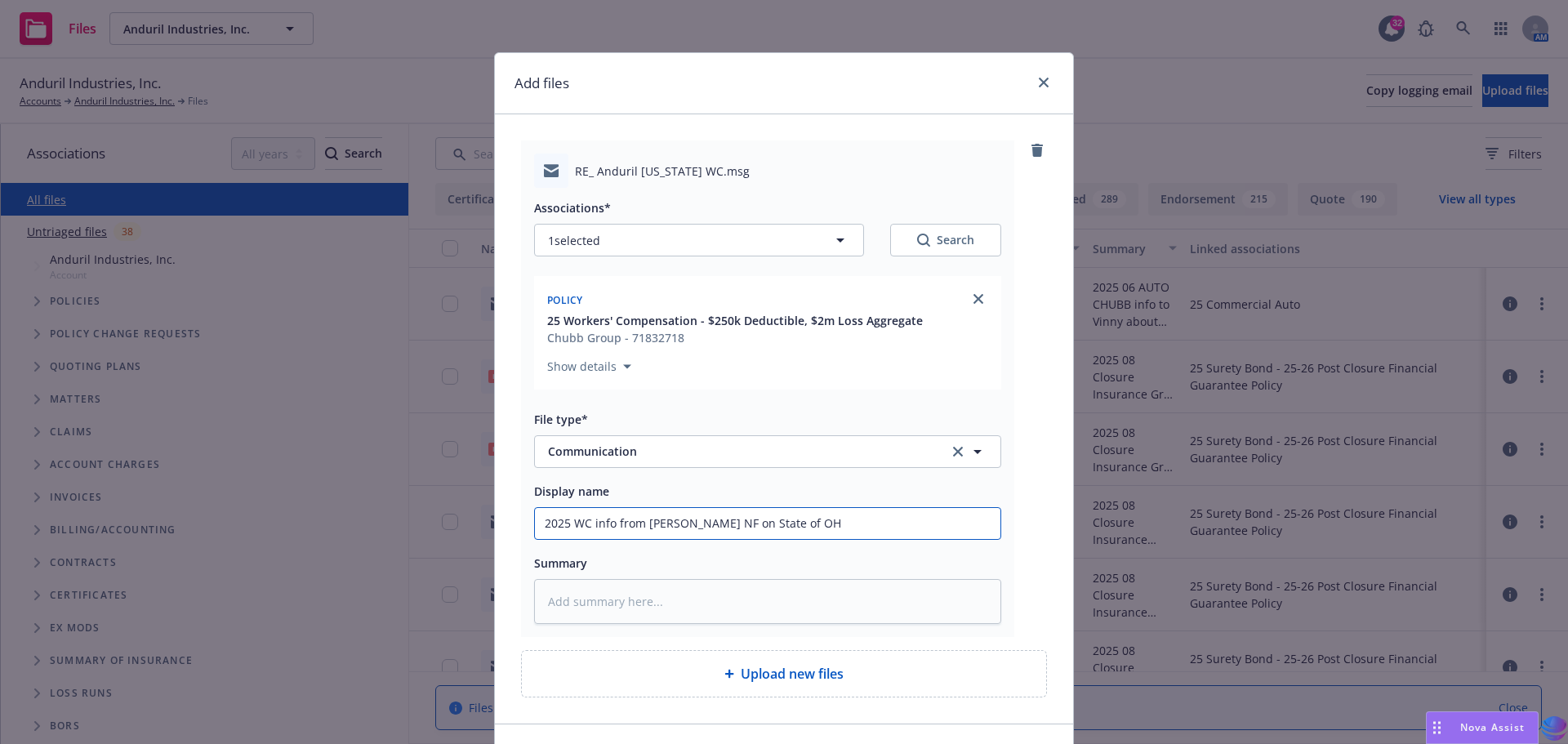
type textarea "x"
type input "2025 WC info from [PERSON_NAME] NF on State of OHI"
type textarea "x"
type input "2025 WC info from [PERSON_NAME] NF on State of [US_STATE]"
type textarea "x"
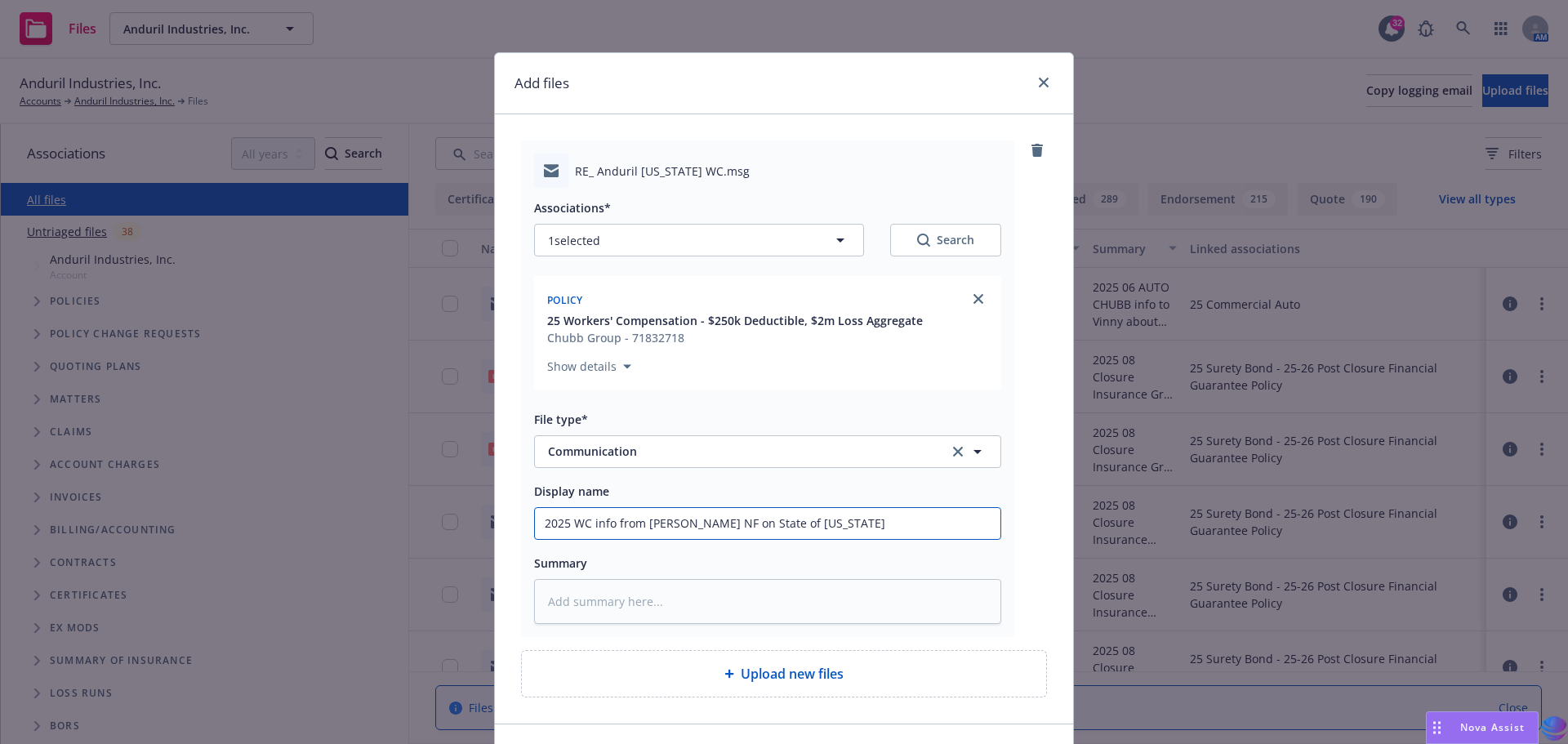
type input "2025 WC info from [PERSON_NAME] NF on State of [US_STATE]"
type textarea "x"
type input "2025 WC info from [PERSON_NAME] NF on State of [US_STATE] W"
type textarea "x"
type input "2025 WC info from [PERSON_NAME] NF on State of [US_STATE] WC"
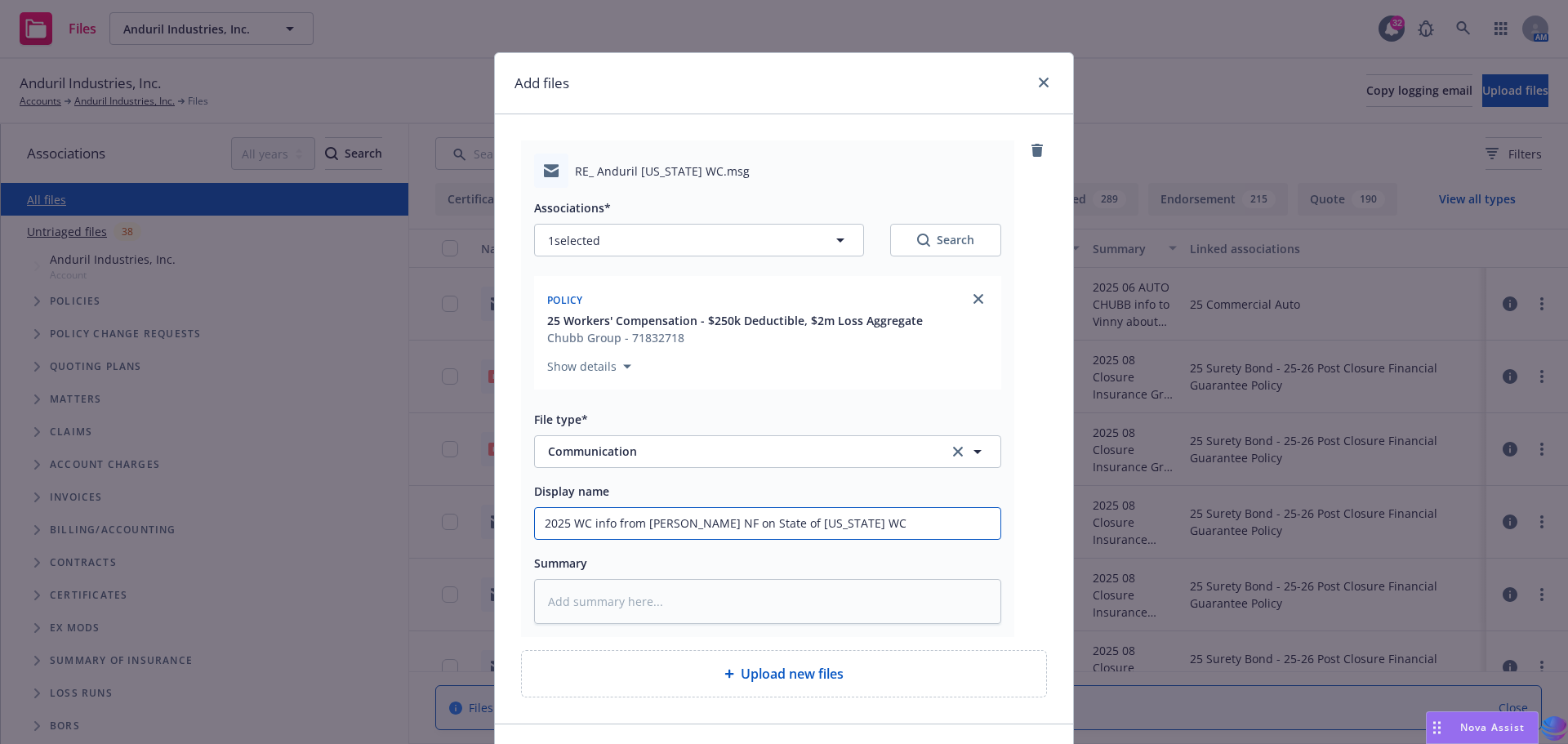
type textarea "x"
drag, startPoint x: 537, startPoint y: 523, endPoint x: 883, endPoint y: 522, distance: 346.0
click at [883, 522] on input "2025 WC info from [PERSON_NAME] NF on State of [US_STATE] WC" at bounding box center [767, 524] width 466 height 31
type input "2025 WC info from [PERSON_NAME] NF on State of [US_STATE] WC"
click at [567, 595] on textarea at bounding box center [768, 602] width 467 height 45
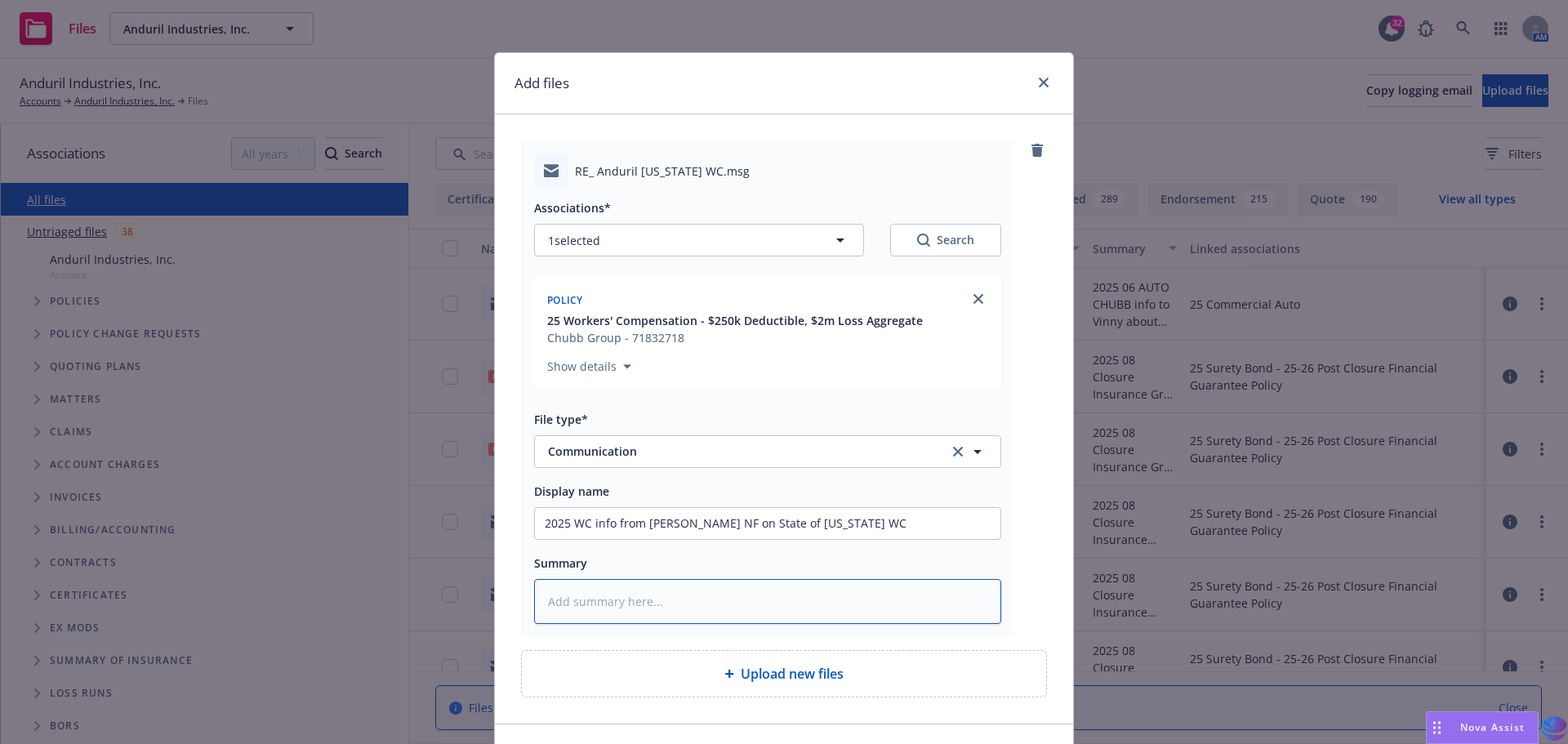
paste textarea "2025 WC info from [PERSON_NAME] NF on State of [US_STATE] WC"
type textarea "x"
type textarea "2025 WC info from [PERSON_NAME] NF on State of [US_STATE] WC"
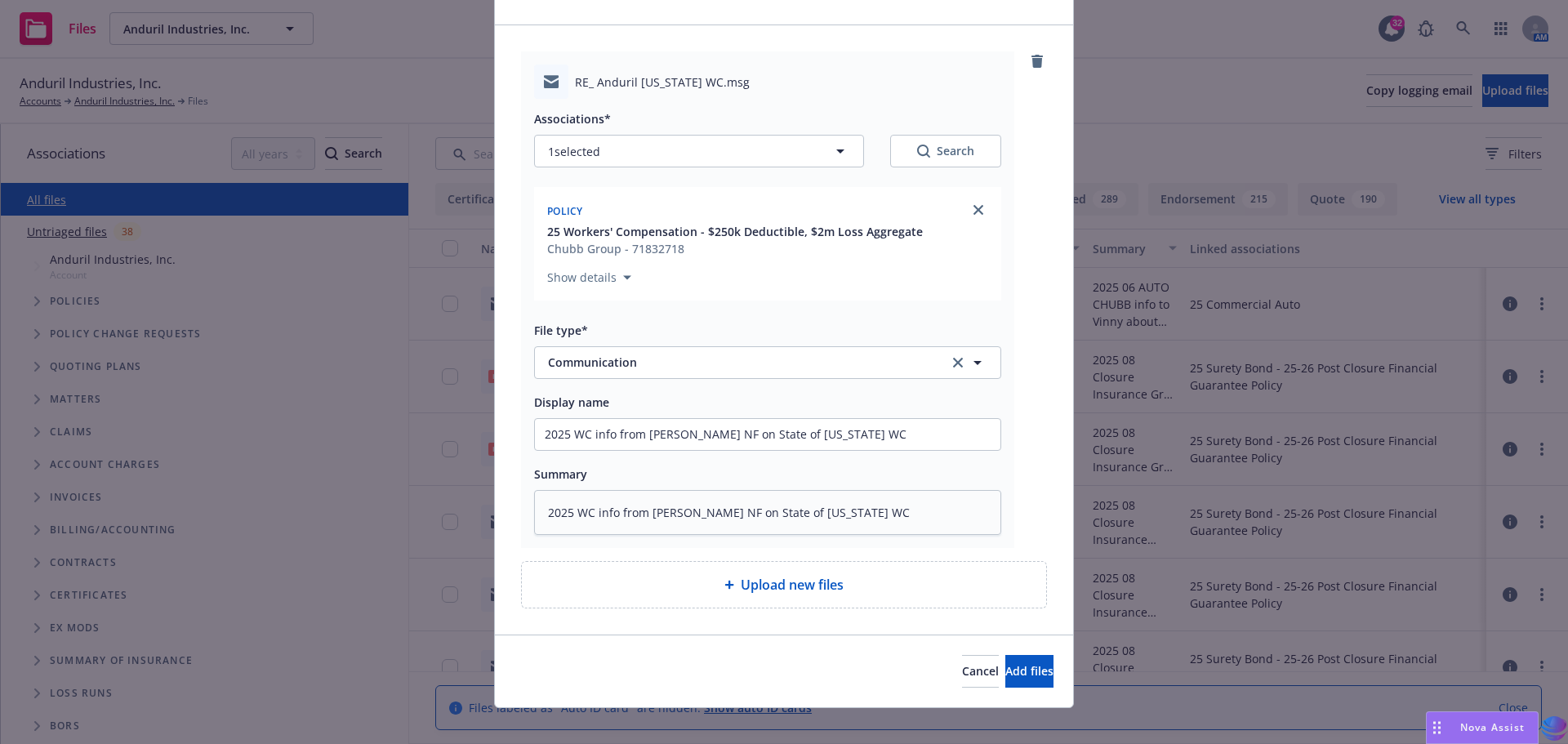
scroll to position [106, 0]
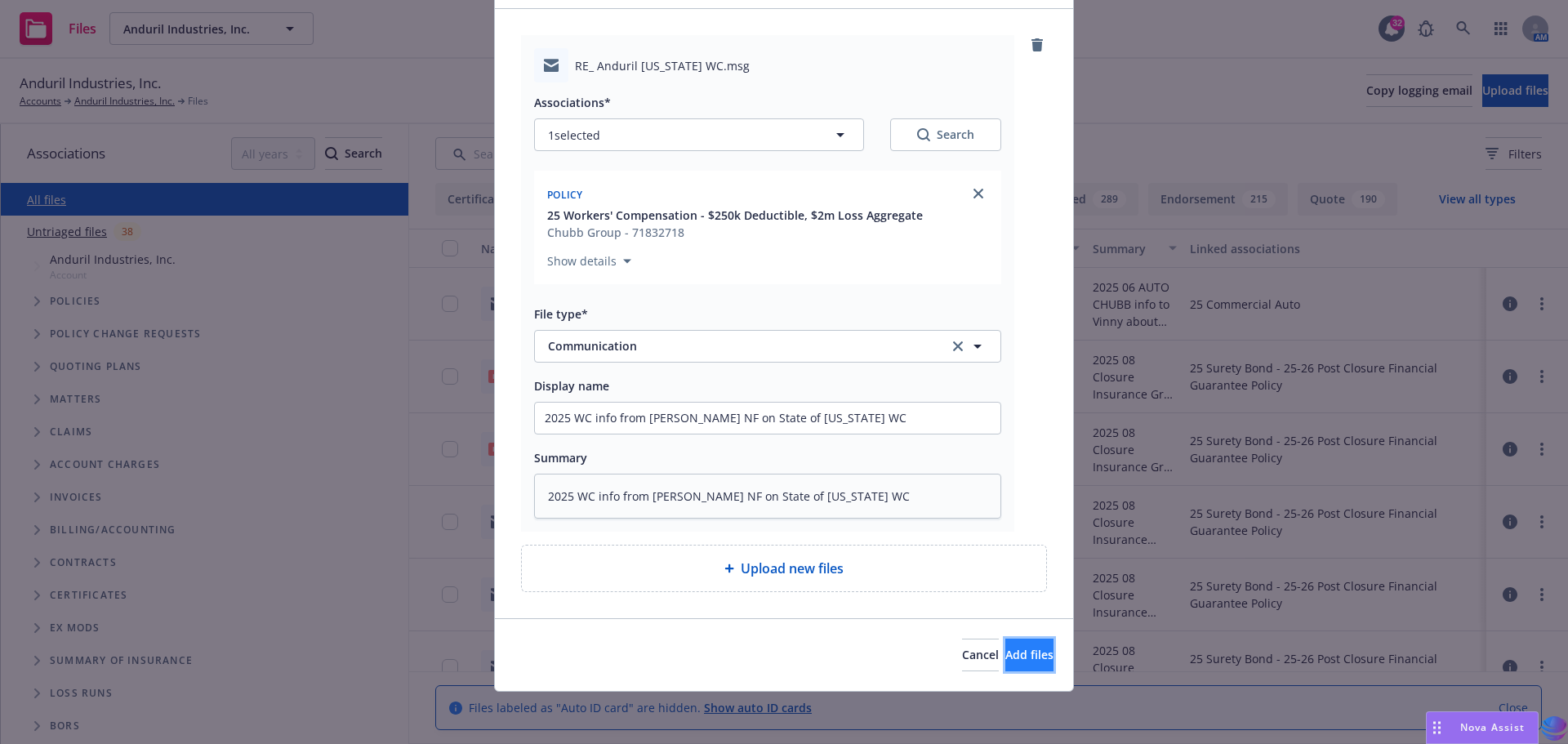
click at [1014, 652] on span "Add files" at bounding box center [1029, 655] width 48 height 16
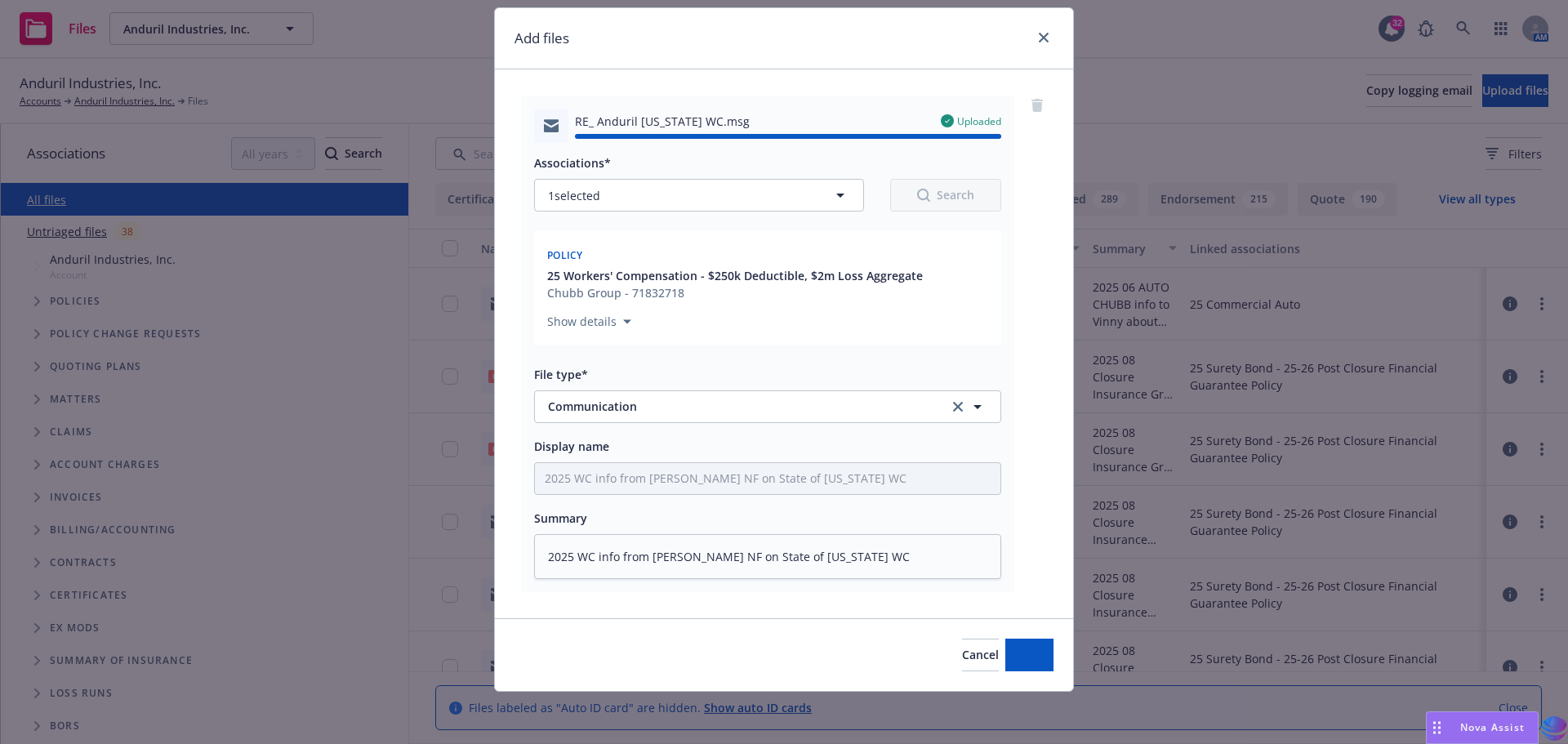
type textarea "x"
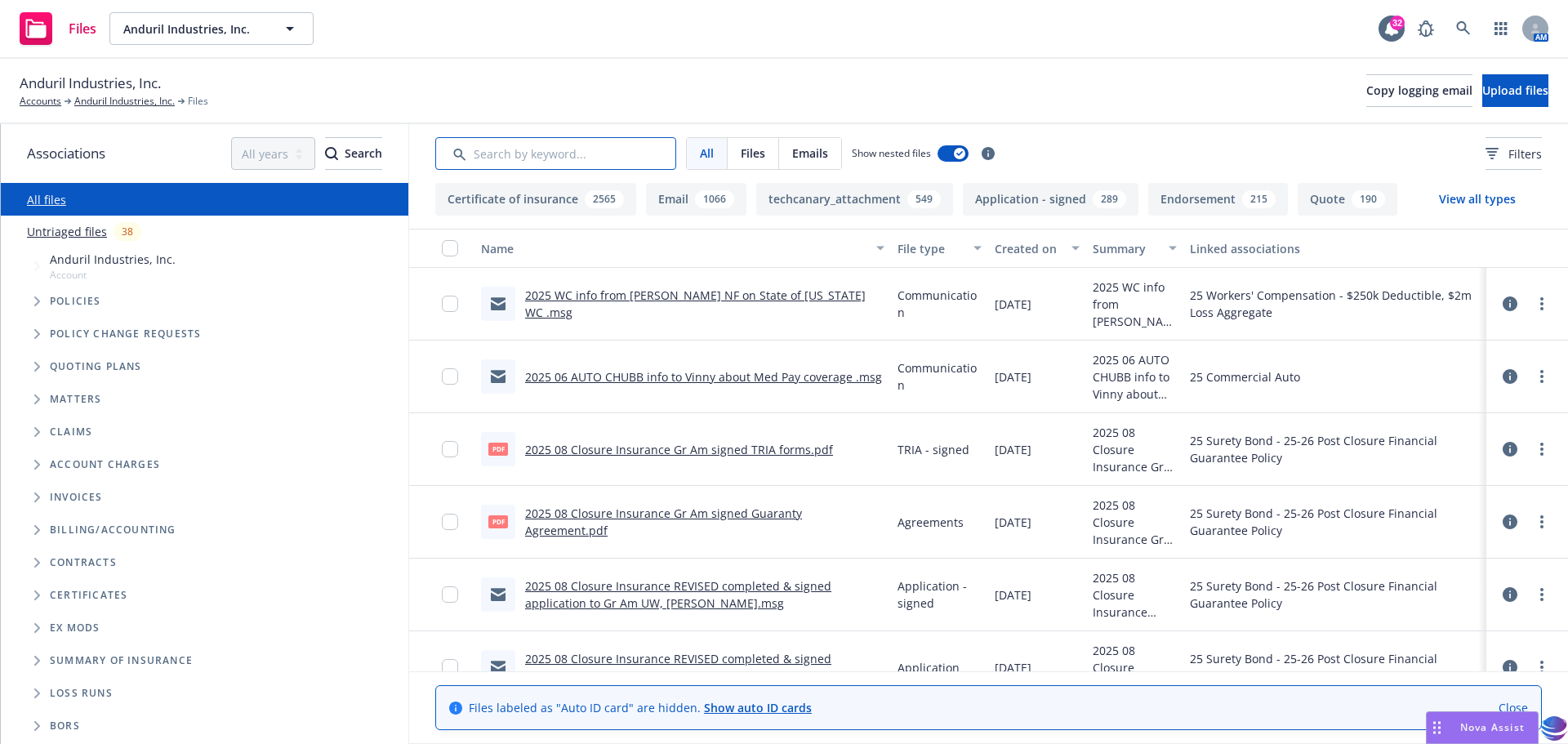
click at [494, 158] on input "Search by keyword..." at bounding box center [556, 153] width 241 height 32
